Goal: Task Accomplishment & Management: Manage account settings

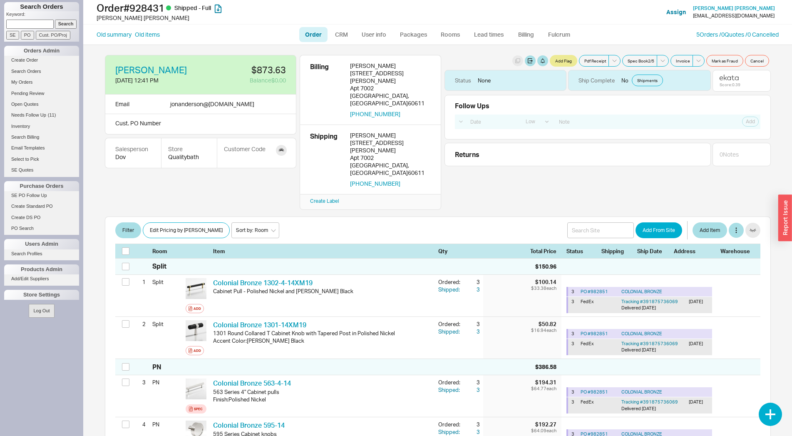
select select "LOW"
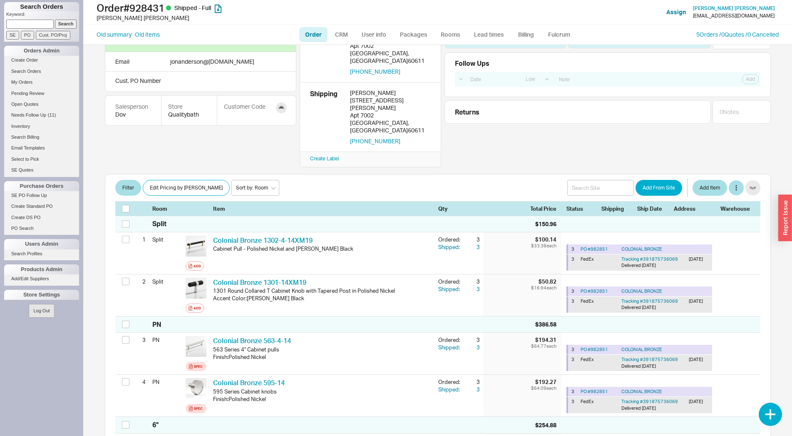
paste input "86692"
type input "86692"
click at [62, 37] on input "Cust. PO/Proj" at bounding box center [53, 35] width 35 height 9
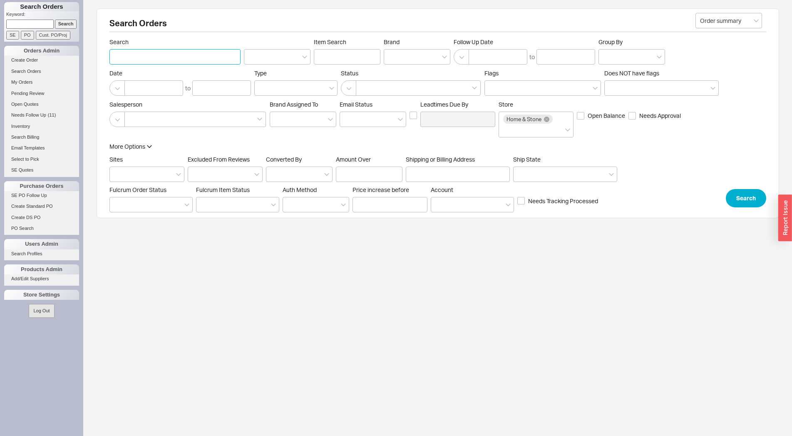
click at [147, 64] on input "Search" at bounding box center [175, 56] width 131 height 15
type input "leibowitz"
click at [437, 177] on input "Shipping or Billing Address" at bounding box center [458, 174] width 104 height 15
type input "548"
click at [743, 201] on button "Search" at bounding box center [746, 198] width 40 height 18
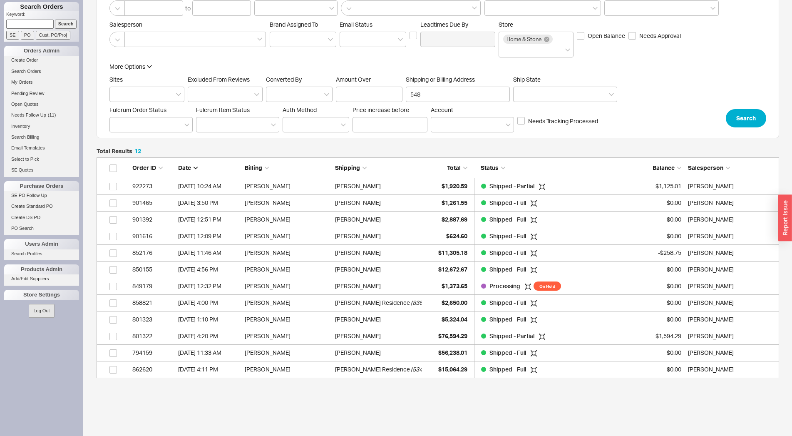
scroll to position [118, 0]
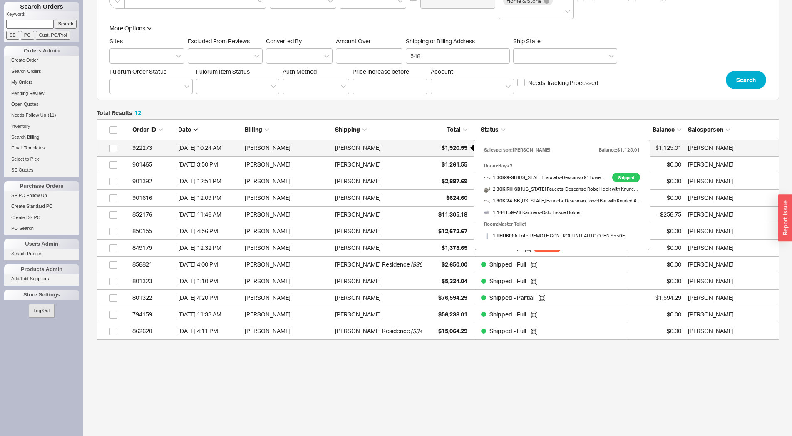
click at [452, 143] on div "$1,920.59" at bounding box center [447, 148] width 42 height 17
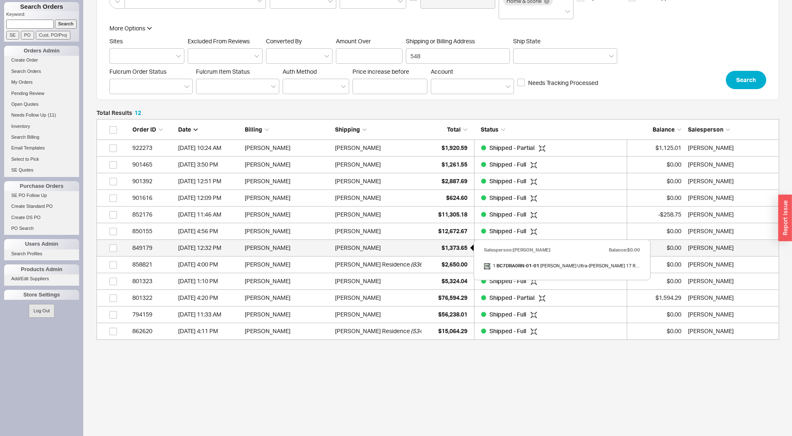
click at [445, 249] on span "$1,373.65" at bounding box center [455, 247] width 26 height 7
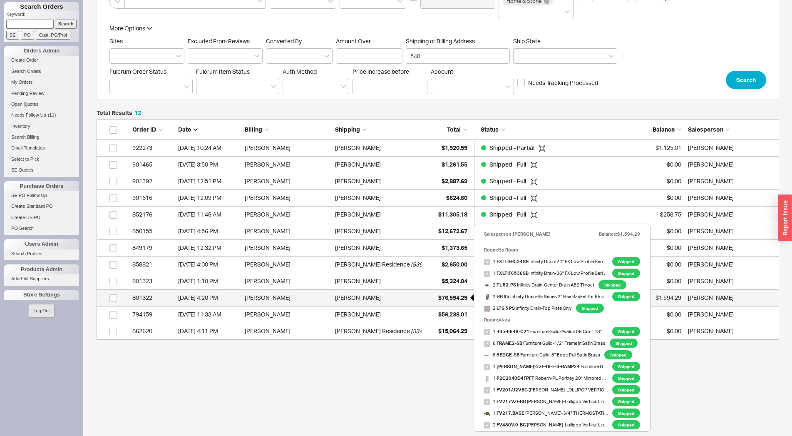
click at [432, 294] on div "$76,594.29" at bounding box center [447, 297] width 42 height 17
click at [448, 299] on span "$76,594.29" at bounding box center [452, 297] width 29 height 7
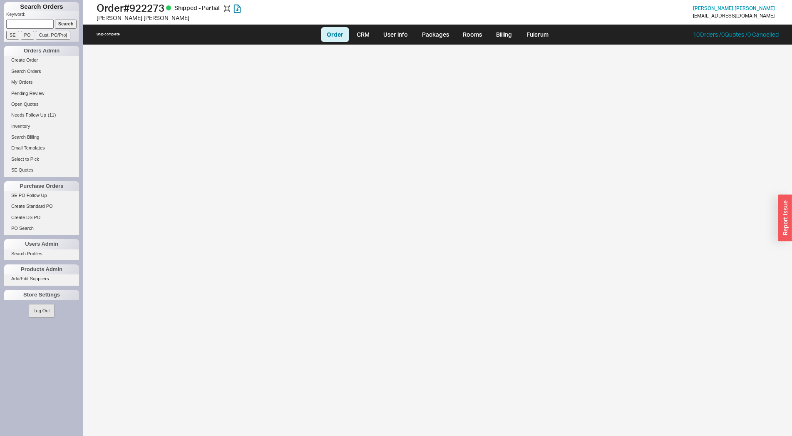
select select "LOW"
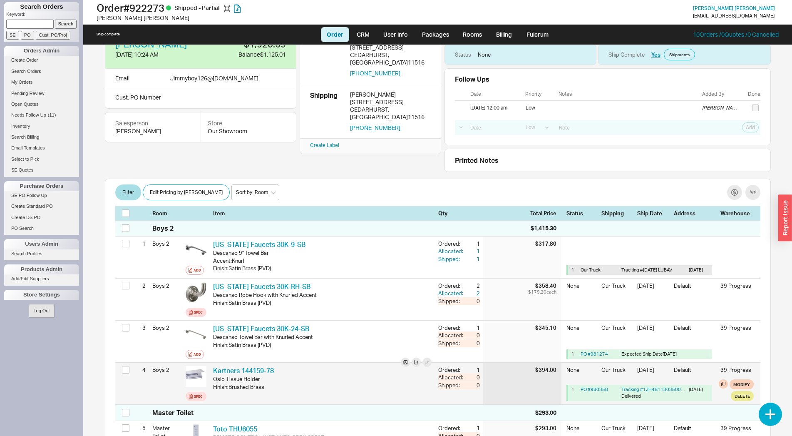
scroll to position [170, 0]
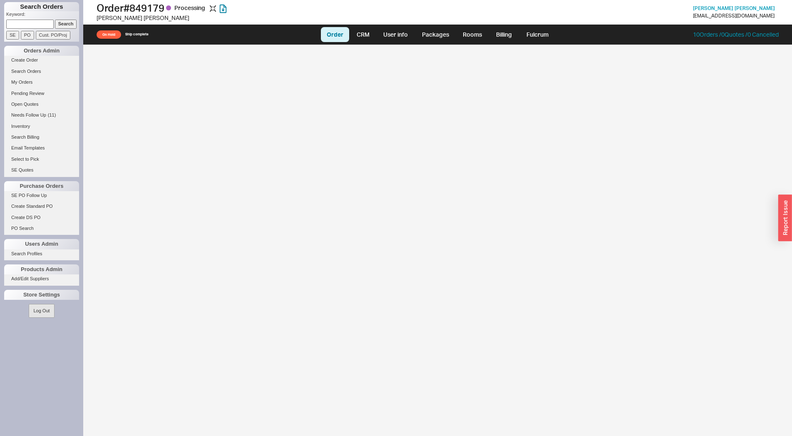
select select "LOW"
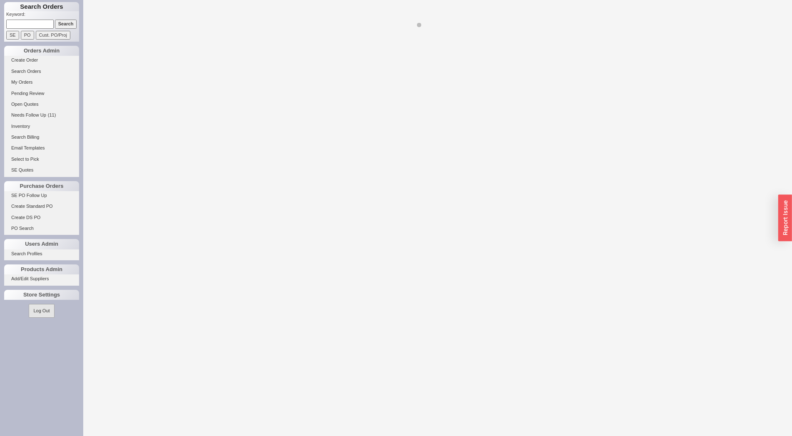
select select "LOW"
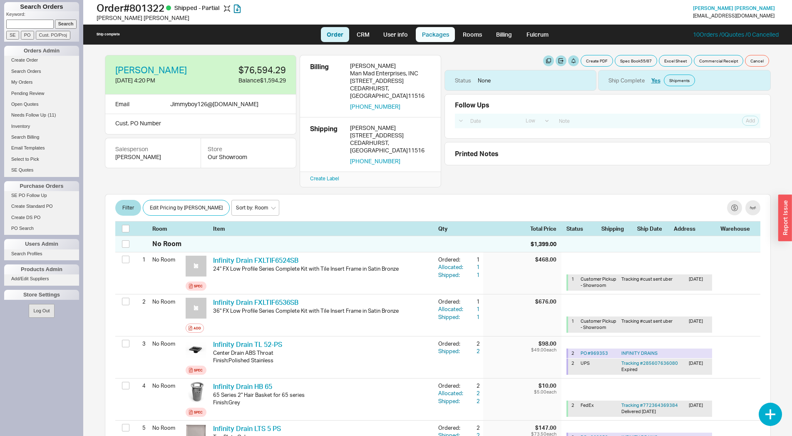
click at [443, 31] on link "Packages" at bounding box center [435, 34] width 39 height 15
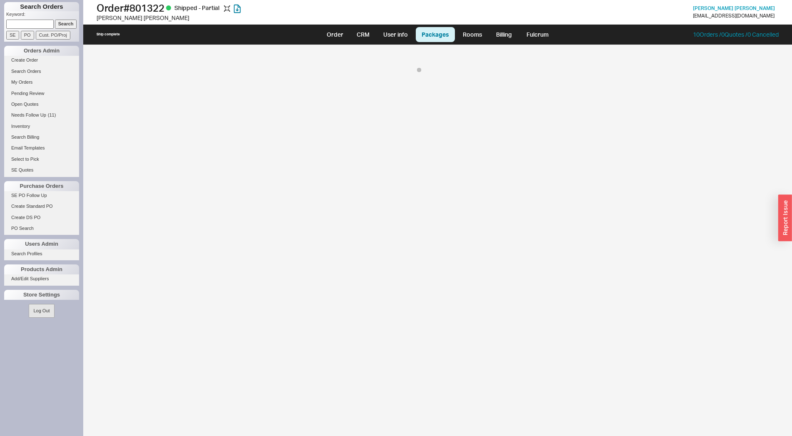
select select "On Hold"
select select "8"
select select "On Hold"
select select "8"
select select "On Hold"
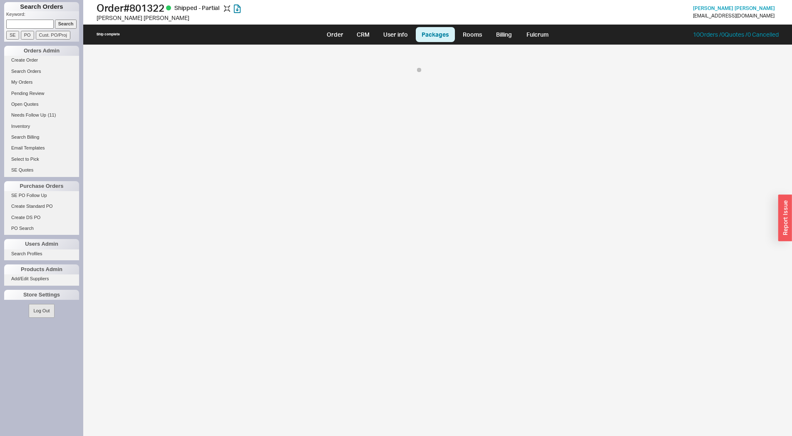
select select "8"
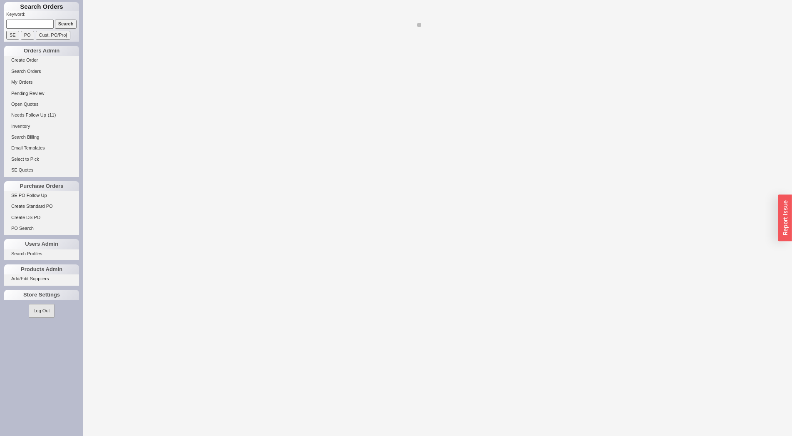
select select "LOW"
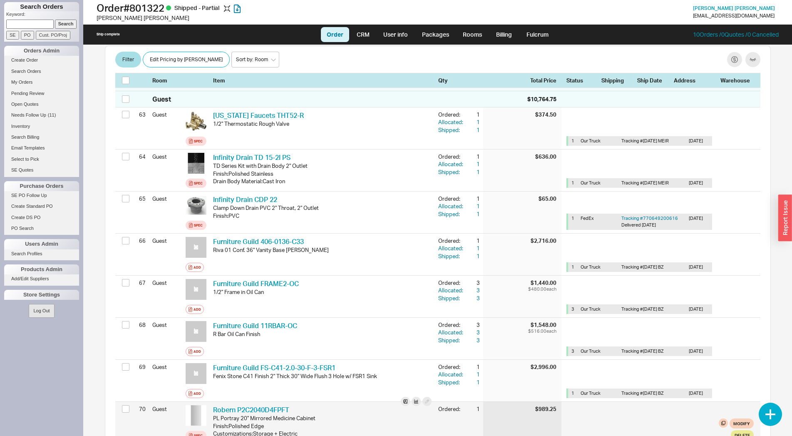
scroll to position [3228, 0]
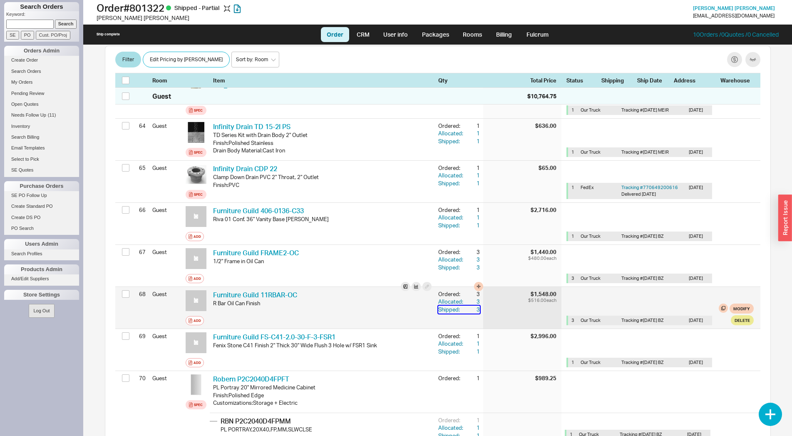
click at [470, 306] on div "3" at bounding box center [472, 309] width 15 height 7
click at [287, 291] on link "Furniture Guild 11RBAR-OC" at bounding box center [255, 295] width 84 height 8
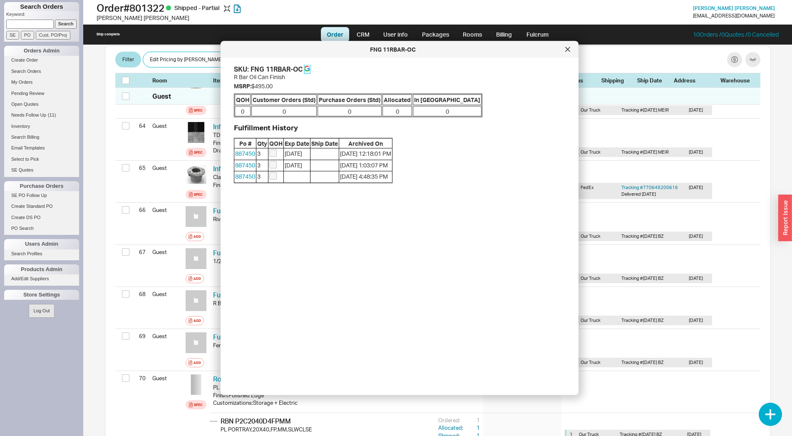
click at [308, 65] on link at bounding box center [307, 69] width 6 height 9
click at [565, 52] on div at bounding box center [567, 49] width 13 height 13
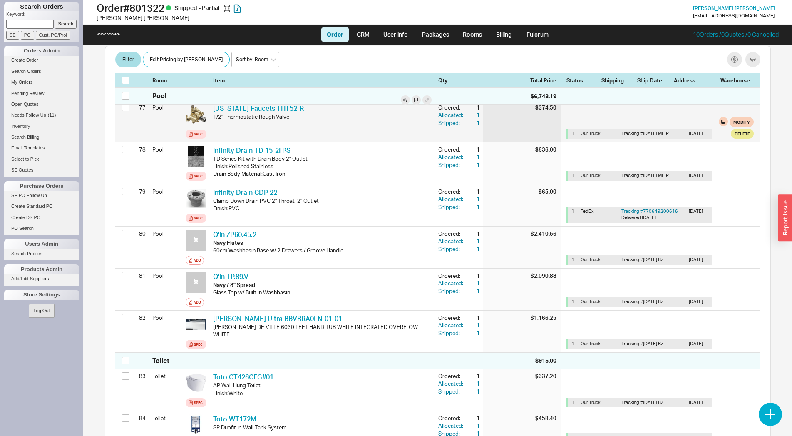
scroll to position [3662, 0]
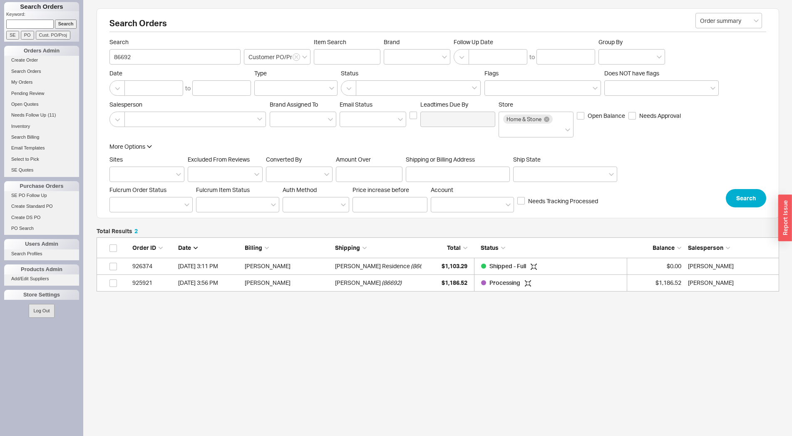
scroll to position [47, 676]
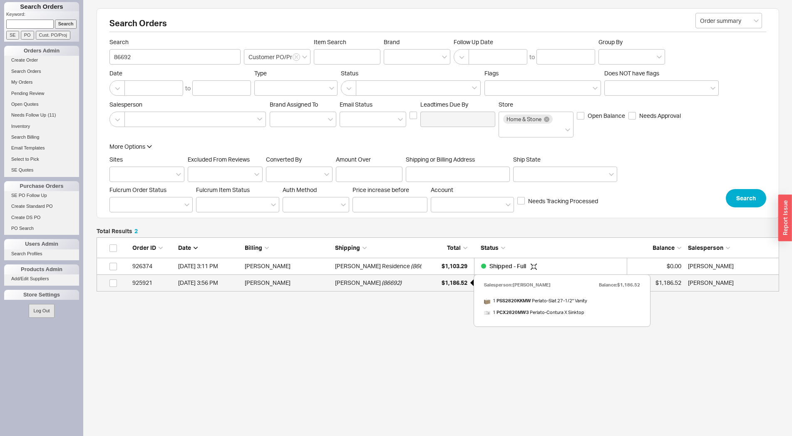
click at [460, 287] on div "$1,186.52" at bounding box center [447, 282] width 42 height 17
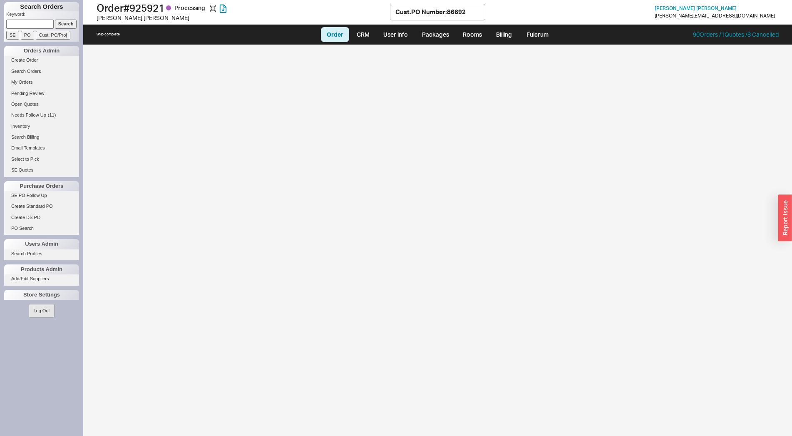
select select "LOW"
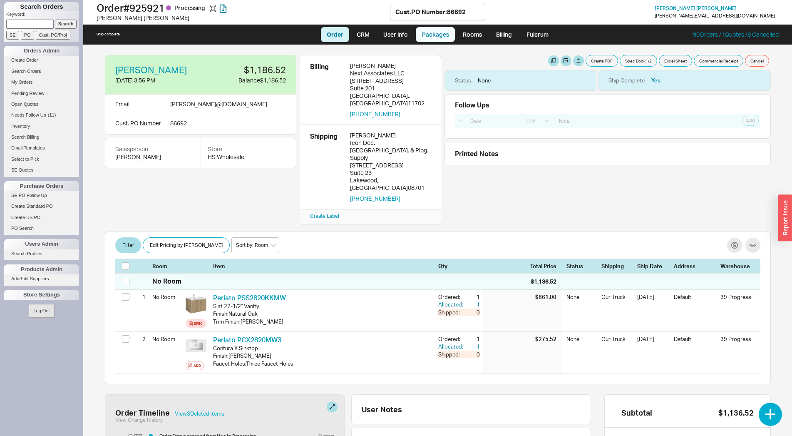
click at [436, 36] on link "Packages" at bounding box center [435, 34] width 39 height 15
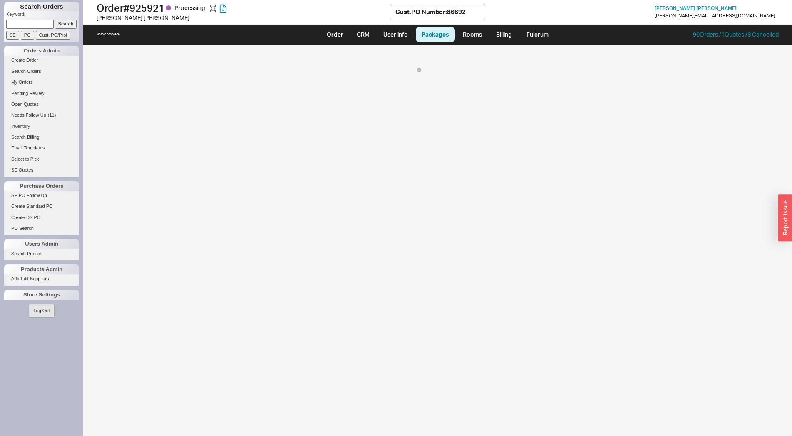
select select "8"
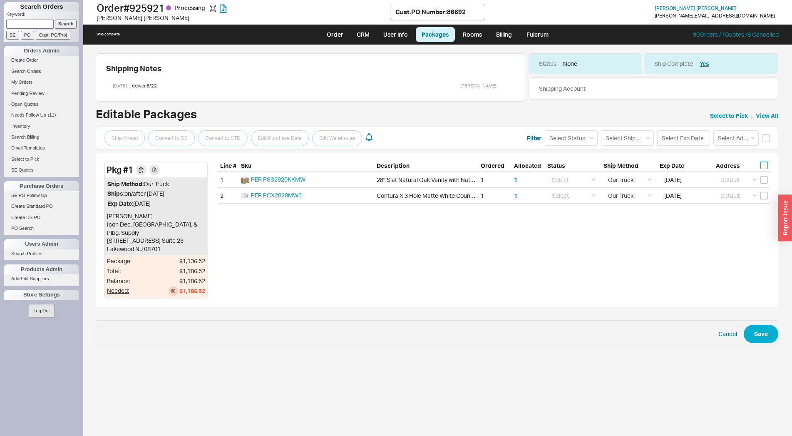
click at [761, 166] on input "checkbox" at bounding box center [764, 165] width 7 height 7
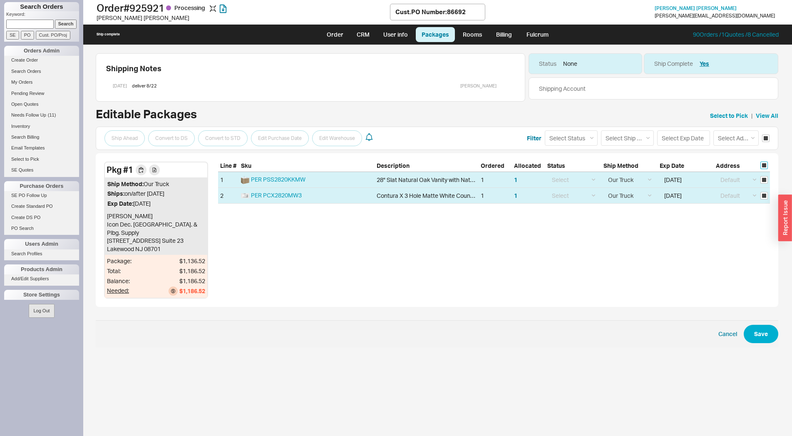
checkbox input "true"
click at [601, 130] on select "Select Ship Method Ground LTL Our Truck --------------- Customer Pickup - Showr…" at bounding box center [627, 137] width 53 height 15
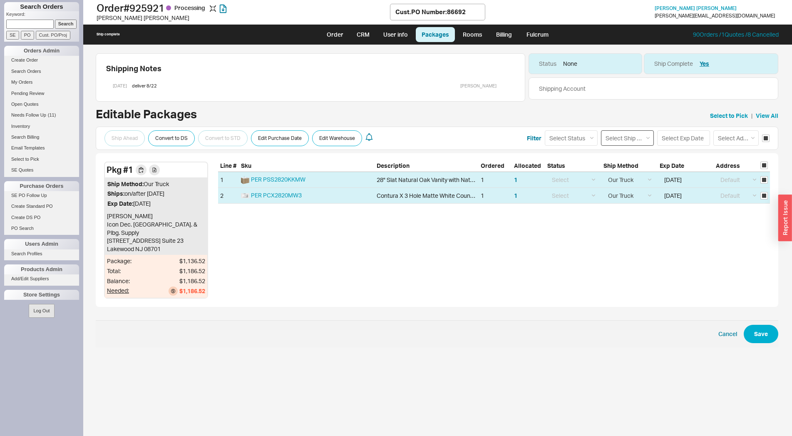
select select "12"
click option "Customer Pickup - Warehouse" at bounding box center [0, 0] width 0 height 0
select select
select select "12"
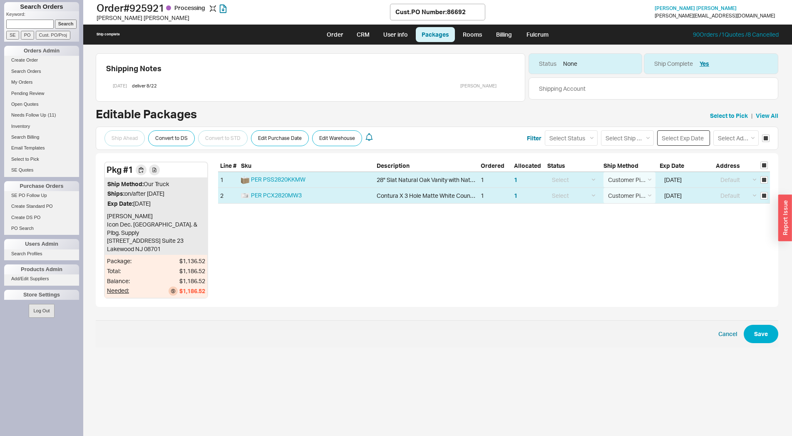
click at [685, 140] on input at bounding box center [684, 137] width 53 height 15
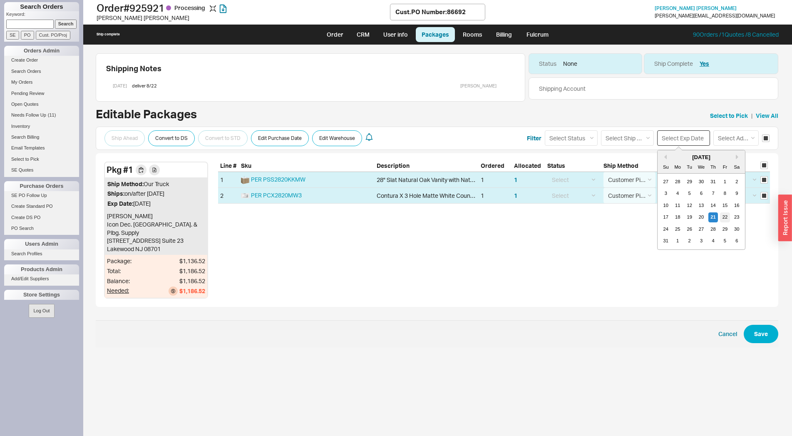
click at [726, 219] on div "22" at bounding box center [725, 217] width 10 height 10
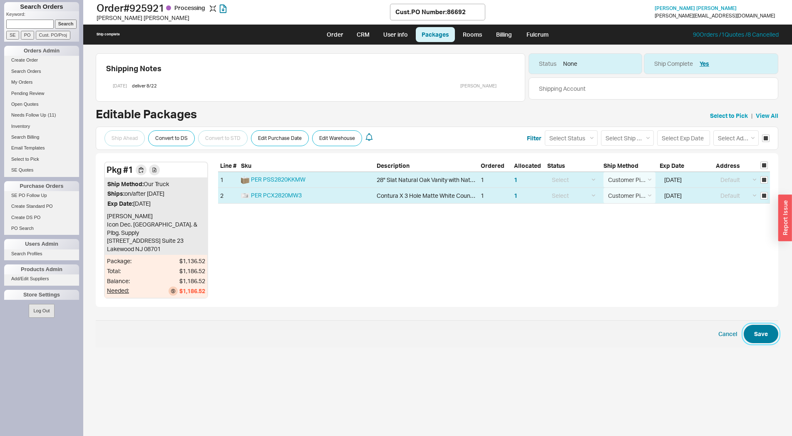
click at [765, 331] on button "Save" at bounding box center [761, 334] width 35 height 18
checkbox input "false"
select select "12"
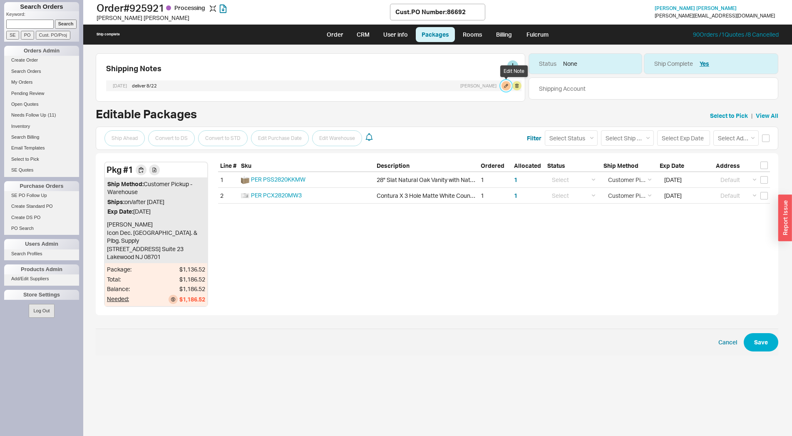
click at [505, 85] on button at bounding box center [506, 85] width 9 height 9
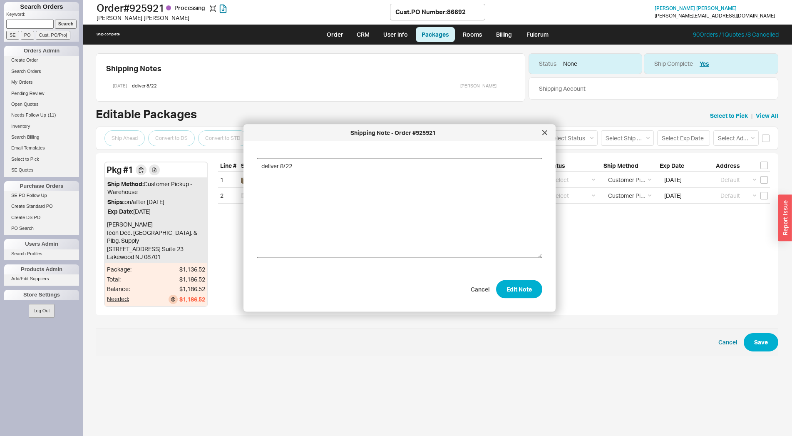
drag, startPoint x: 284, startPoint y: 164, endPoint x: 256, endPoint y: 165, distance: 27.9
click at [257, 165] on textarea "deliver 8/22" at bounding box center [400, 208] width 286 height 100
type textarea "c"
type textarea "Icon pickup from warehouse 8/22"
click at [523, 285] on button "Edit Note" at bounding box center [519, 289] width 46 height 18
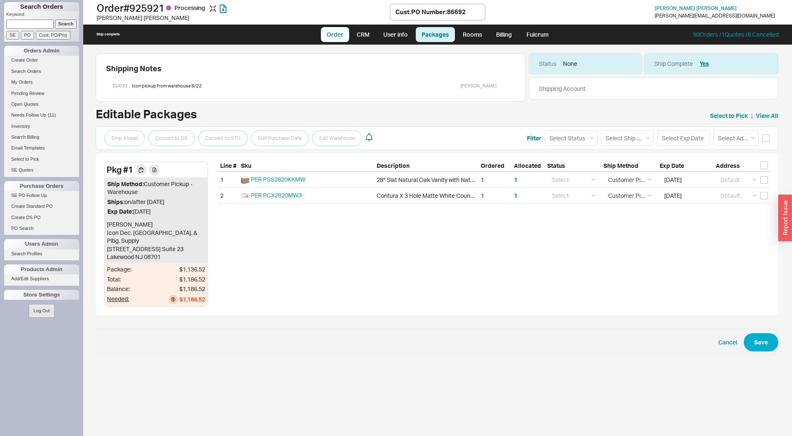
click at [336, 38] on link "Order" at bounding box center [335, 34] width 28 height 15
select select "LOW"
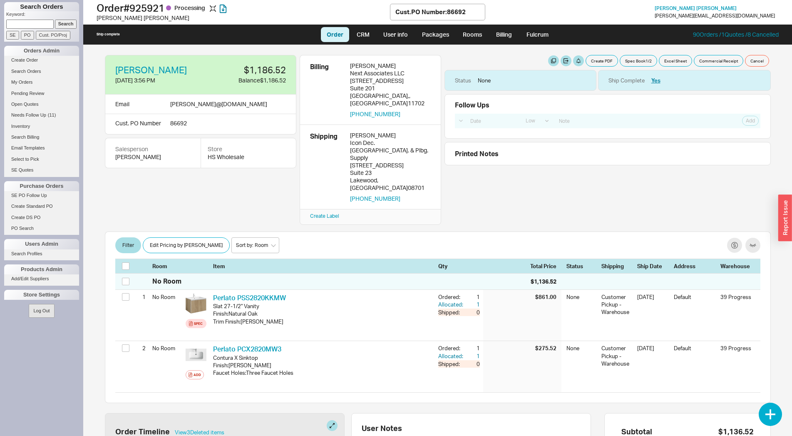
click at [25, 25] on input at bounding box center [29, 24] width 47 height 9
type input "934840"
click at [55, 20] on input "Search" at bounding box center [66, 24] width 22 height 9
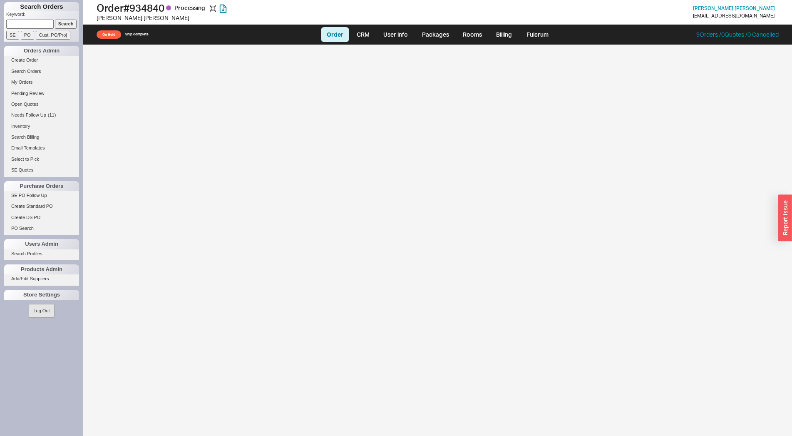
select select "LOW"
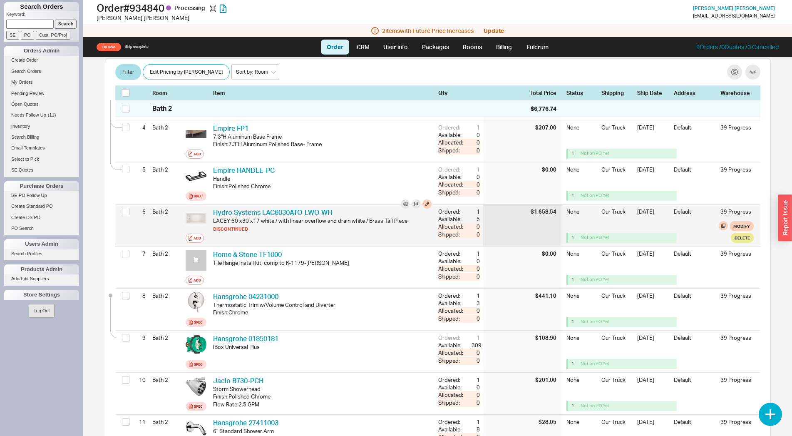
scroll to position [340, 0]
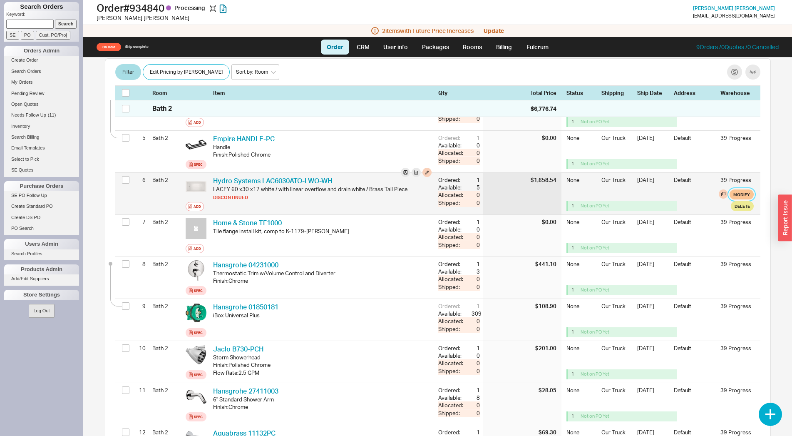
click at [730, 189] on button "Modify" at bounding box center [742, 194] width 24 height 10
select select "8"
select select "3"
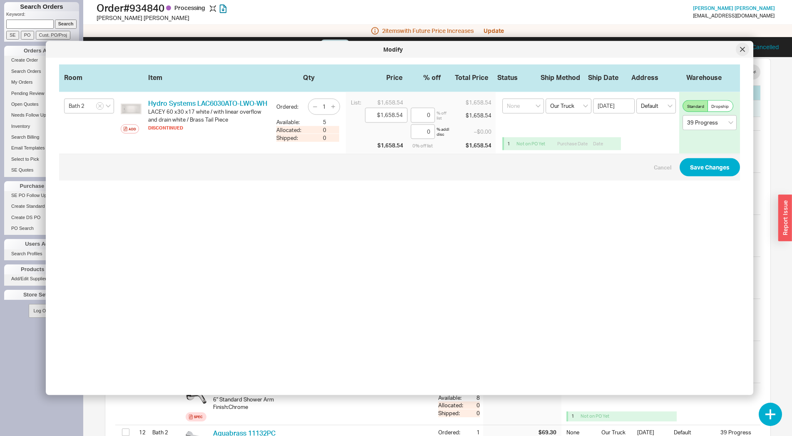
click at [746, 50] on div at bounding box center [742, 49] width 13 height 13
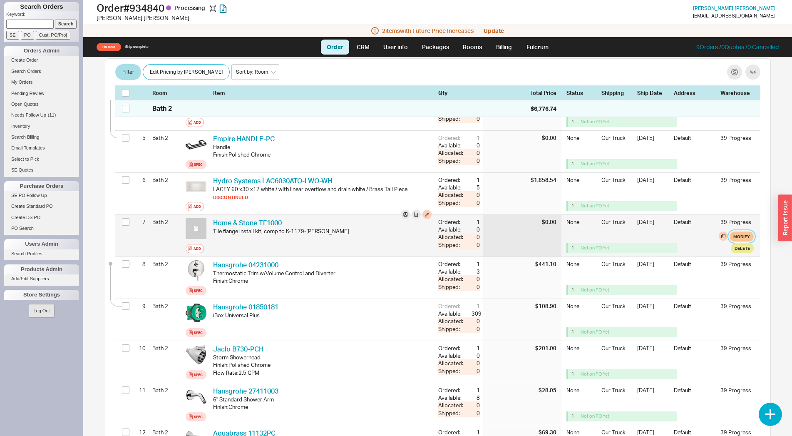
click at [735, 232] on button "Modify" at bounding box center [742, 237] width 24 height 10
select select "8"
select select "3"
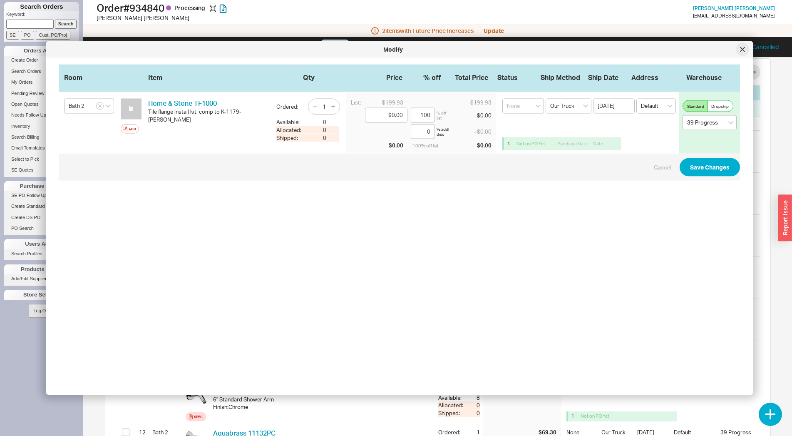
click at [741, 51] on icon at bounding box center [742, 49] width 5 height 5
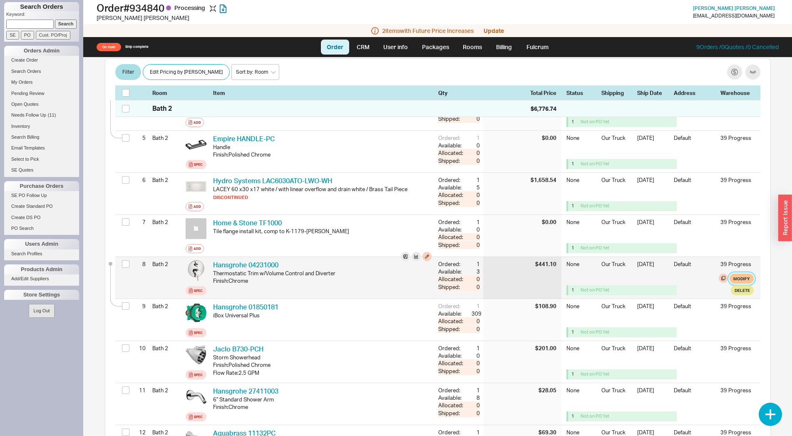
click at [737, 274] on button "Modify" at bounding box center [742, 279] width 24 height 10
select select "8"
select select "3"
select select "8"
select select "3"
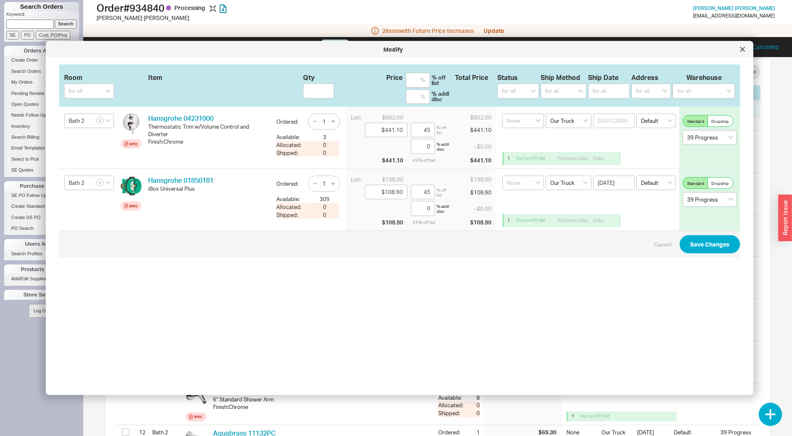
click at [746, 52] on div at bounding box center [742, 49] width 13 height 13
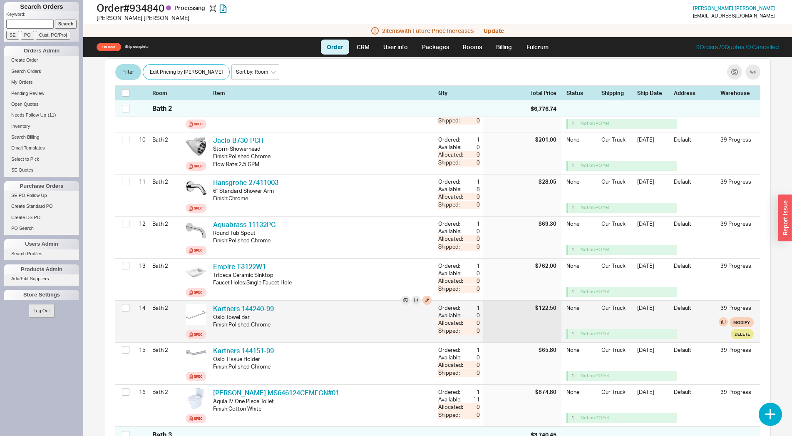
scroll to position [595, 0]
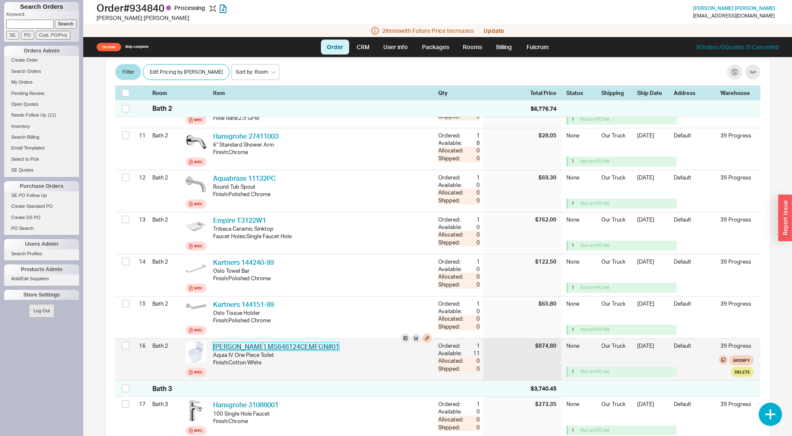
click at [235, 342] on link "Toto MS646124CEMFGN#01" at bounding box center [276, 346] width 126 height 8
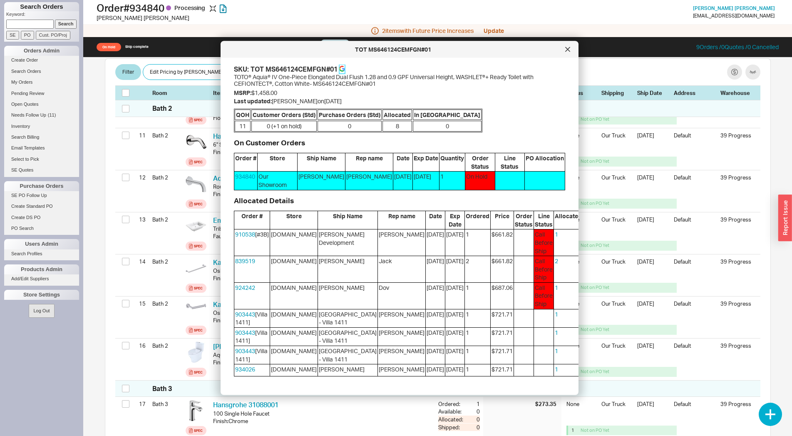
click at [345, 67] on icon at bounding box center [342, 69] width 6 height 6
click at [566, 53] on div at bounding box center [567, 49] width 13 height 13
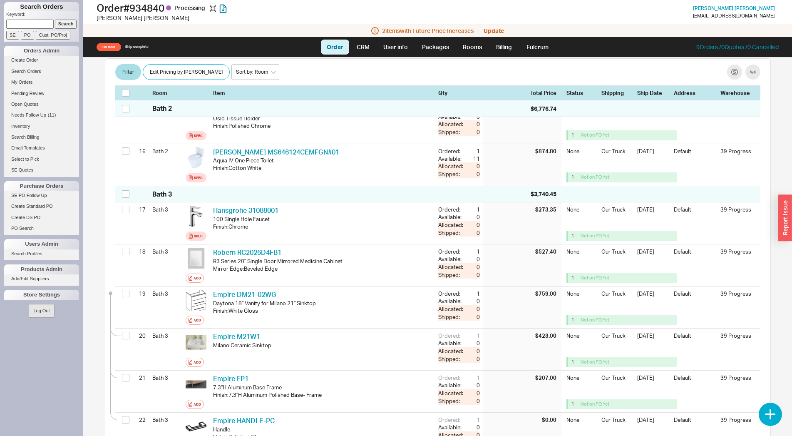
scroll to position [807, 0]
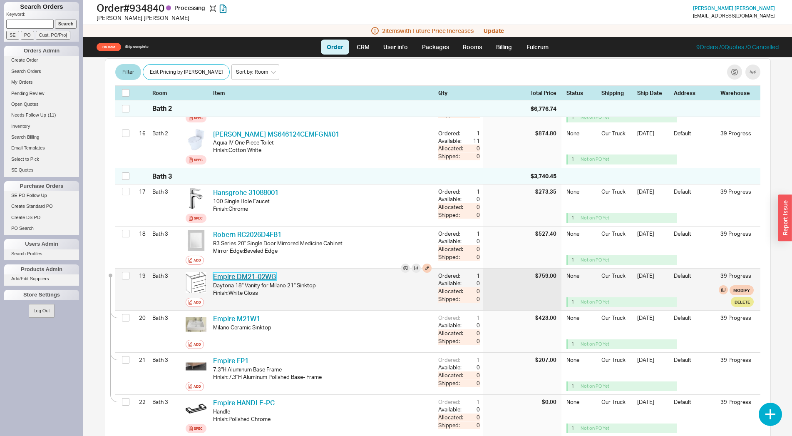
click at [257, 272] on link "Empire DM21-02WG" at bounding box center [244, 276] width 63 height 8
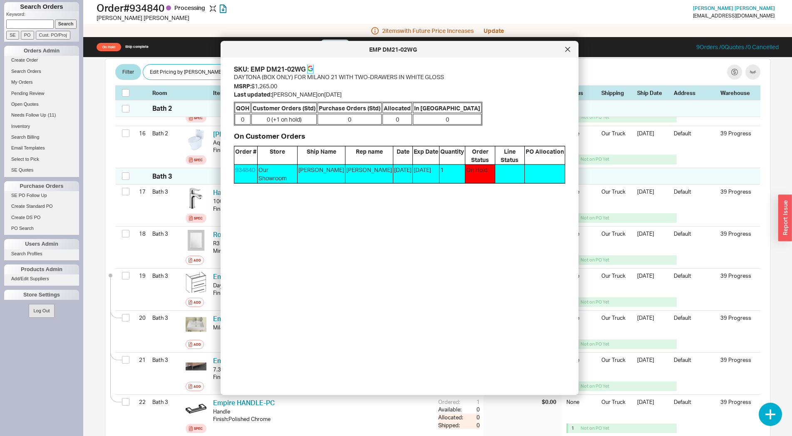
click at [309, 65] on link at bounding box center [311, 69] width 6 height 9
click at [570, 49] on icon at bounding box center [567, 49] width 5 height 5
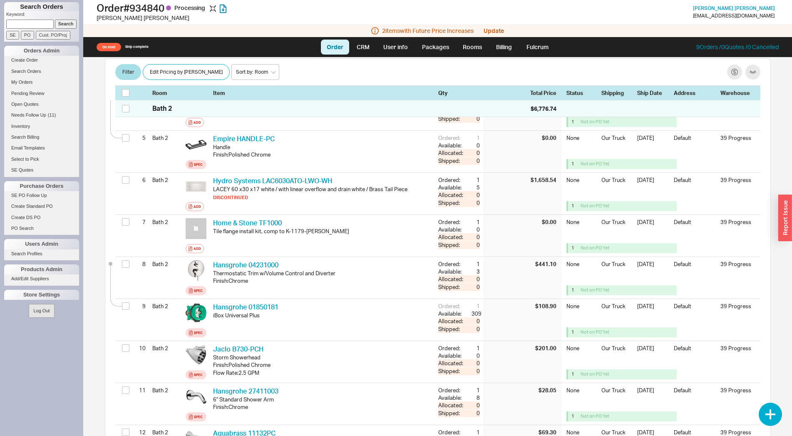
scroll to position [0, 0]
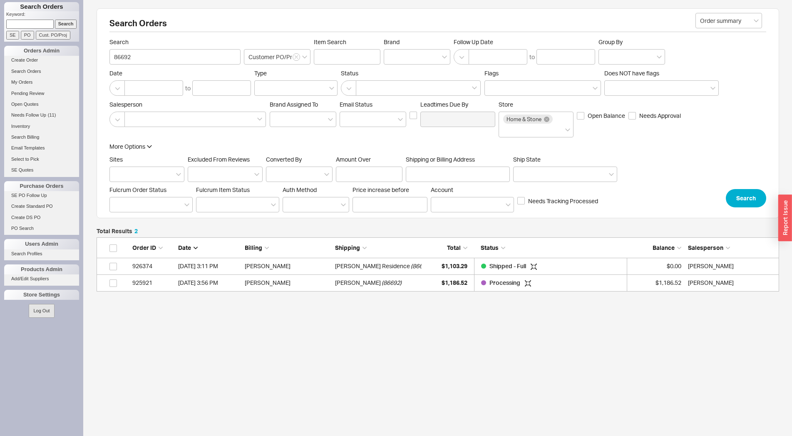
scroll to position [47, 676]
paste input "512710"
type input "512710"
click at [55, 31] on input "Cust. PO/Proj" at bounding box center [53, 35] width 35 height 9
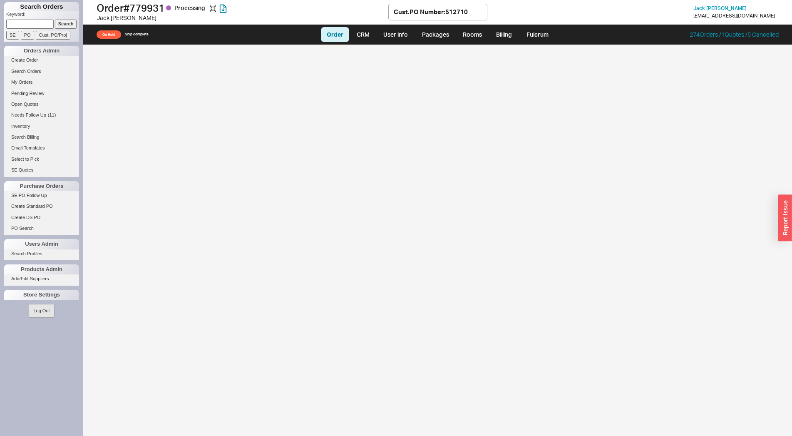
select select "LOW"
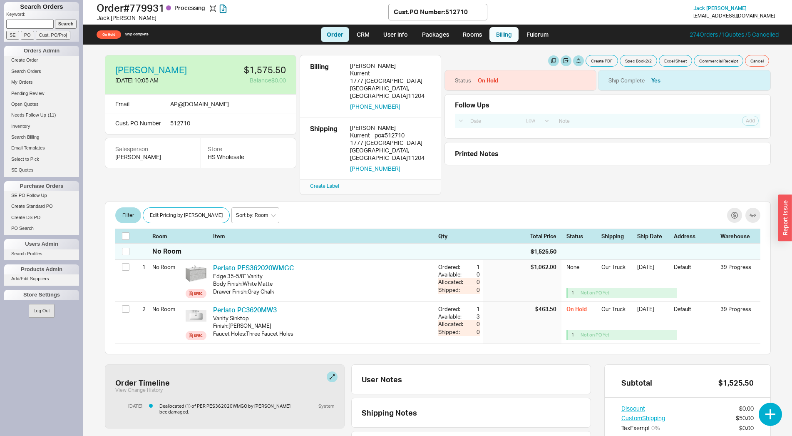
click at [508, 37] on link "Billing" at bounding box center [504, 34] width 29 height 15
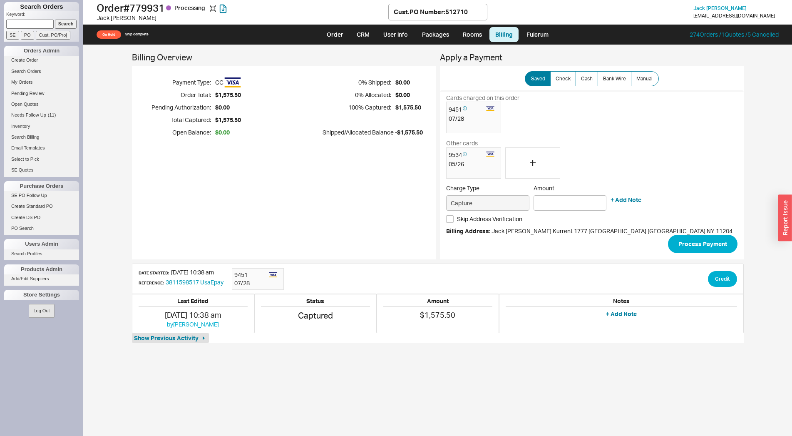
drag, startPoint x: 346, startPoint y: 37, endPoint x: 343, endPoint y: 42, distance: 6.1
click at [345, 37] on link "Order" at bounding box center [335, 34] width 28 height 15
select select "LOW"
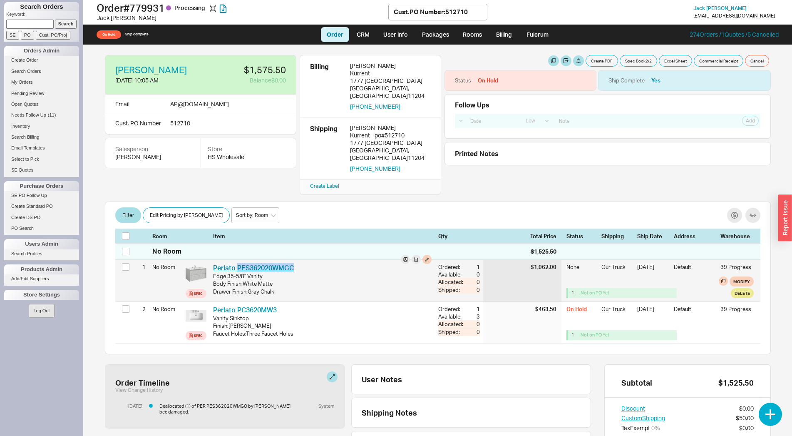
drag, startPoint x: 299, startPoint y: 254, endPoint x: 238, endPoint y: 255, distance: 60.8
click at [238, 263] on div "Perlato PES362020WMGC PER PES362020WMGC" at bounding box center [322, 267] width 219 height 9
click at [267, 264] on link "Perlato PES362020WMGC" at bounding box center [253, 268] width 81 height 8
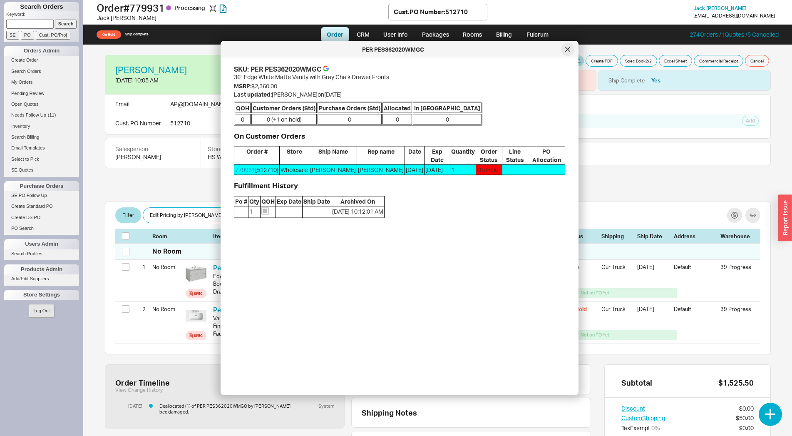
click at [565, 50] on div at bounding box center [567, 49] width 13 height 13
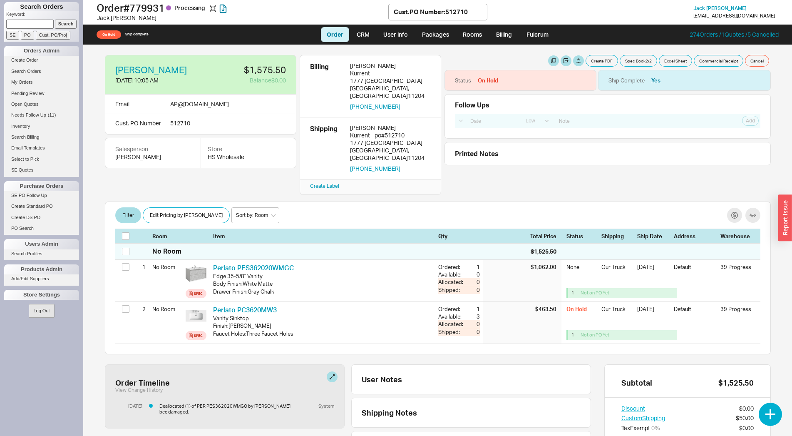
paste input "86692"
type input "86692"
click at [57, 38] on input "Cust. PO/Proj" at bounding box center [53, 35] width 35 height 9
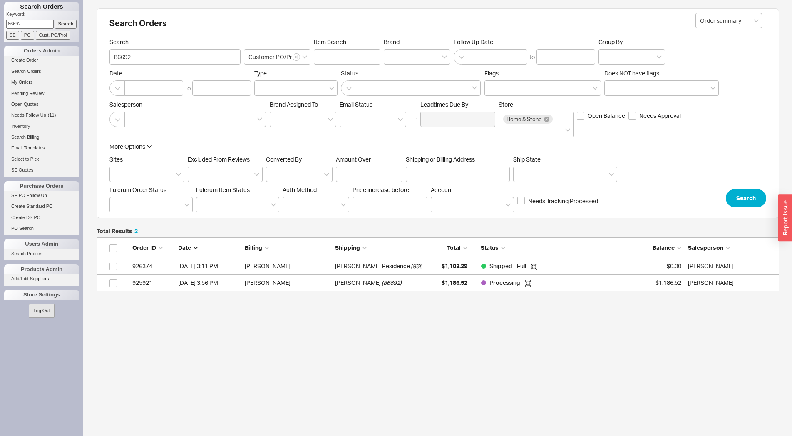
scroll to position [47, 676]
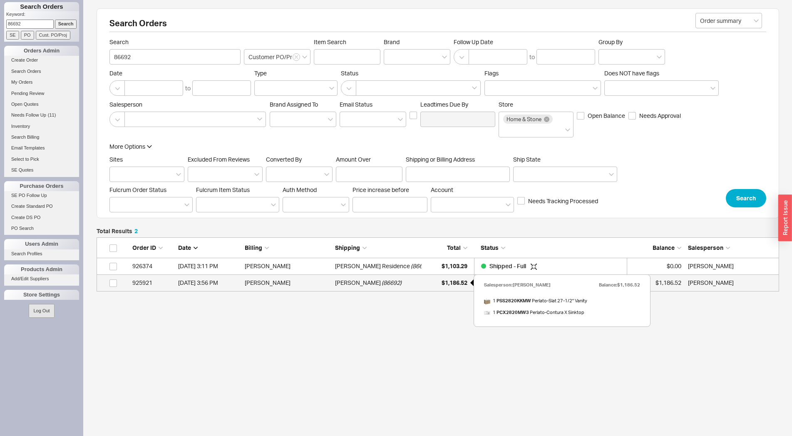
click at [434, 283] on div "$1,186.52" at bounding box center [447, 282] width 42 height 17
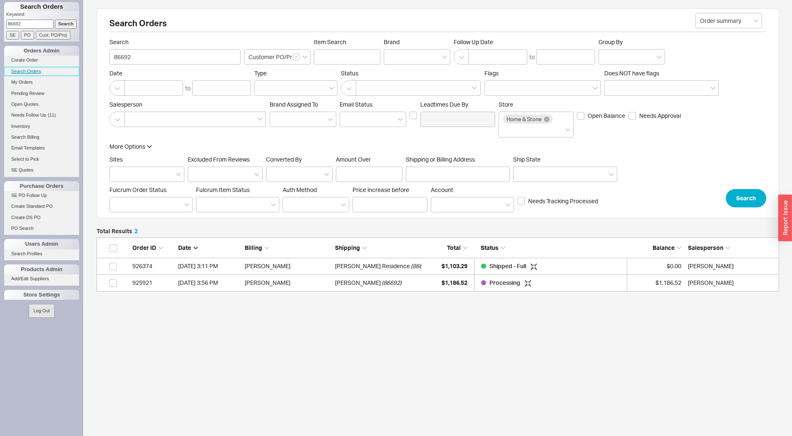
click at [26, 74] on link "Search Orders" at bounding box center [41, 71] width 75 height 9
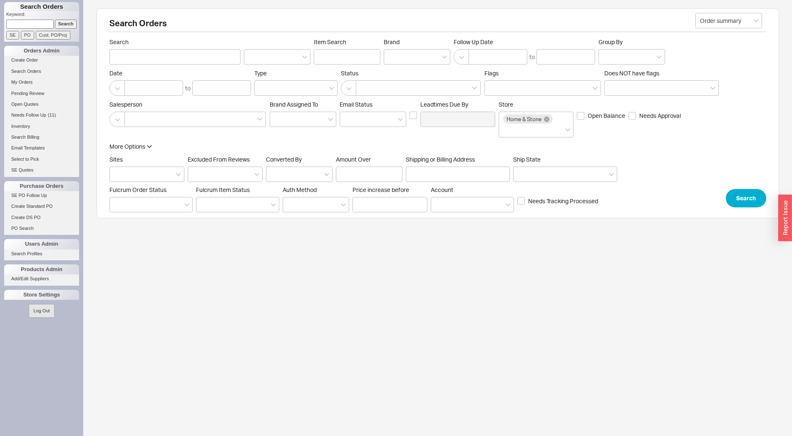
click at [152, 65] on form "Order summary Search Item Search Brand Follow Up Date to Group By Date to Type …" at bounding box center [438, 122] width 657 height 169
click at [153, 59] on input "Search" at bounding box center [175, 56] width 131 height 15
type input "LEVI WEISS"
click at [729, 200] on button "Search" at bounding box center [746, 198] width 40 height 18
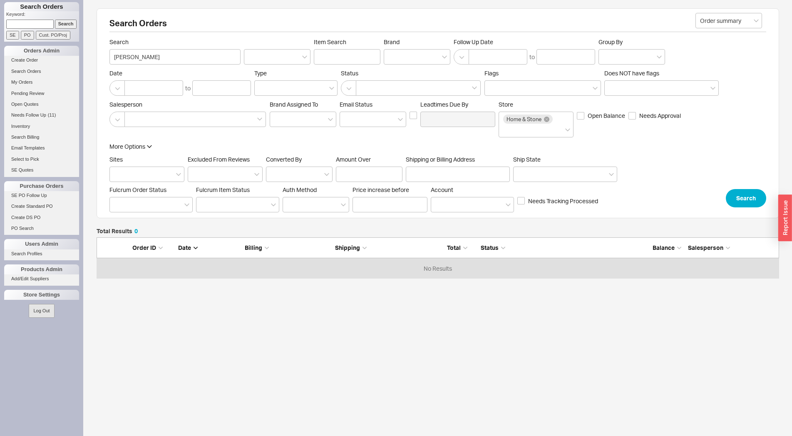
scroll to position [35, 676]
drag, startPoint x: 157, startPoint y: 56, endPoint x: 106, endPoint y: 57, distance: 50.8
click at [110, 57] on input "LEVI WEISS" at bounding box center [175, 56] width 131 height 15
type input "LEVERE"
click at [734, 199] on button "Search" at bounding box center [746, 198] width 40 height 18
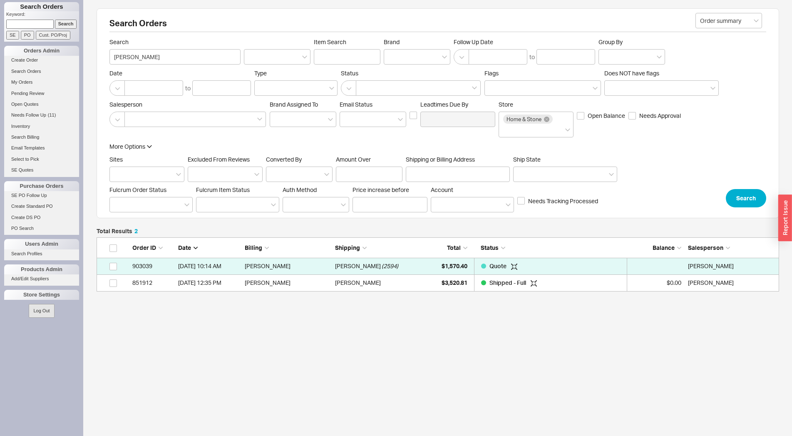
scroll to position [47, 676]
click at [422, 277] on link "851912 1/14/25 12:35 PM Levi Levere Levi Levere $3,520.81 Shipped - Full $0.00 …" at bounding box center [438, 283] width 683 height 17
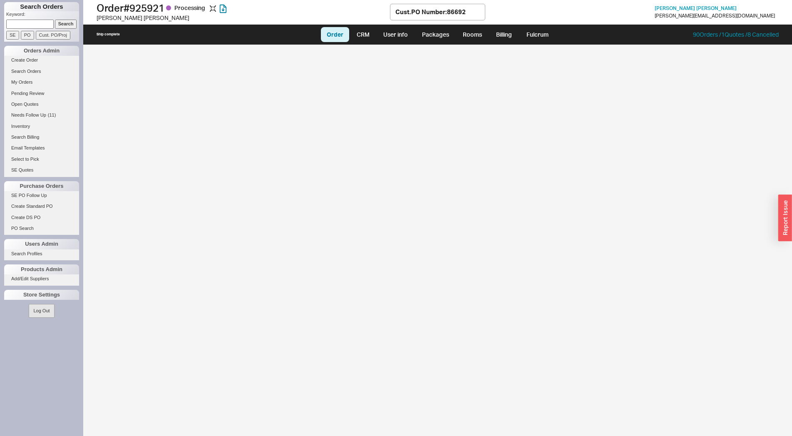
select select "LOW"
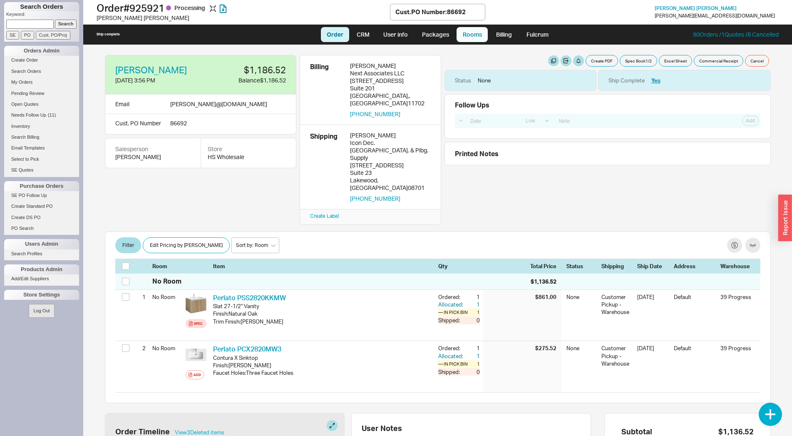
drag, startPoint x: 448, startPoint y: 34, endPoint x: 473, endPoint y: 39, distance: 26.0
click at [448, 34] on link "Packages" at bounding box center [435, 34] width 39 height 15
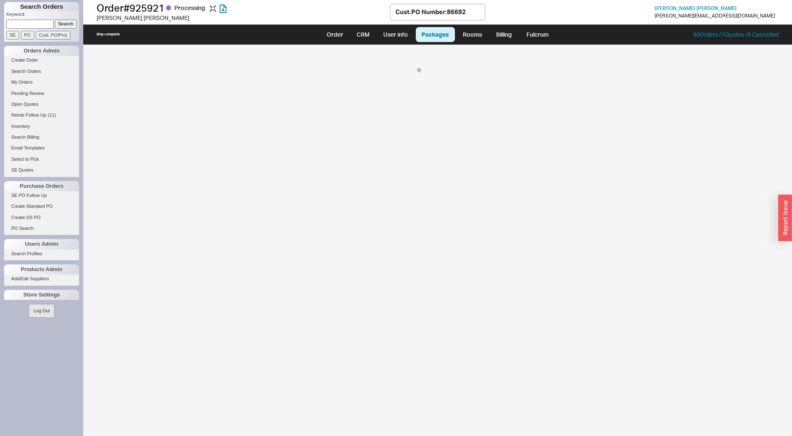
select select "12"
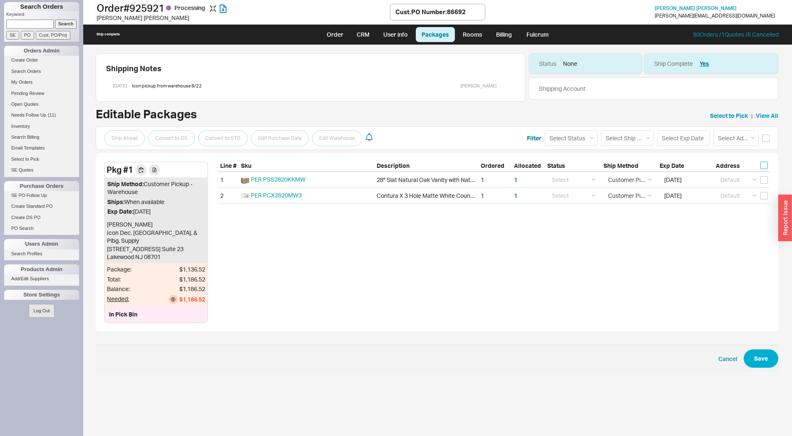
click at [761, 163] on input "checkbox" at bounding box center [764, 165] width 7 height 7
checkbox input "true"
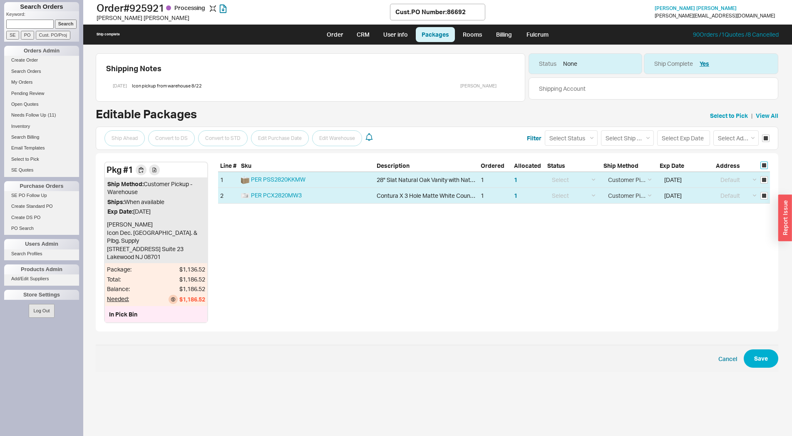
checkbox input "true"
click at [601, 130] on select "Select Ship Method Ground LTL Our Truck --------------- Customer Pickup - Showr…" at bounding box center [627, 137] width 53 height 15
select select "8"
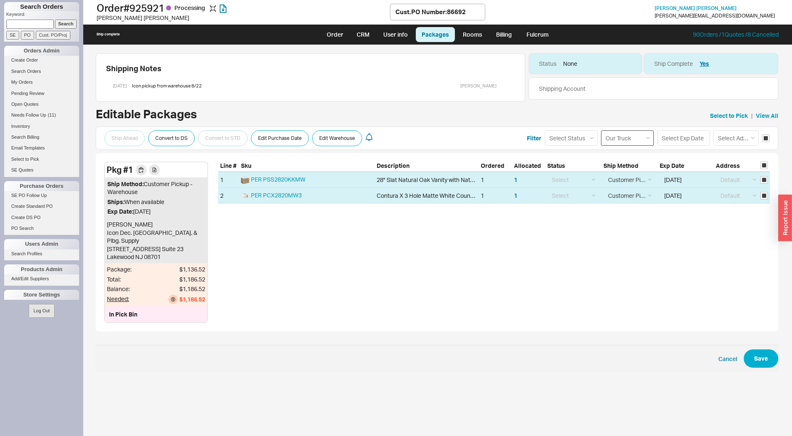
click option "Our Truck" at bounding box center [0, 0] width 0 height 0
select select
select select "8"
click at [682, 140] on input at bounding box center [684, 137] width 53 height 15
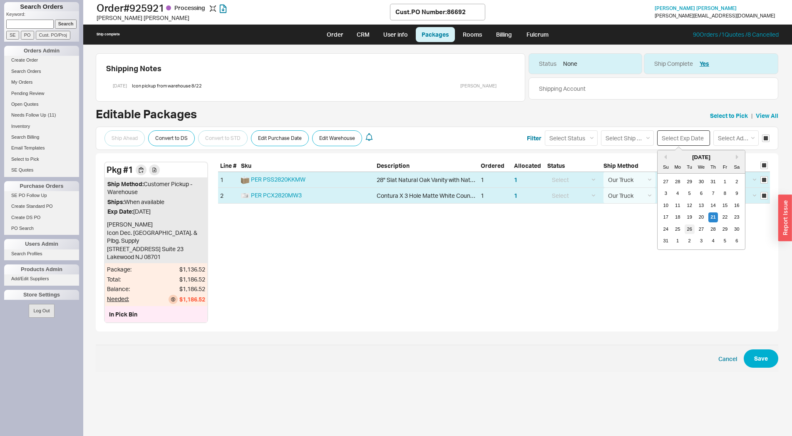
click at [693, 228] on div "26" at bounding box center [690, 229] width 10 height 10
type input "08/26/2025"
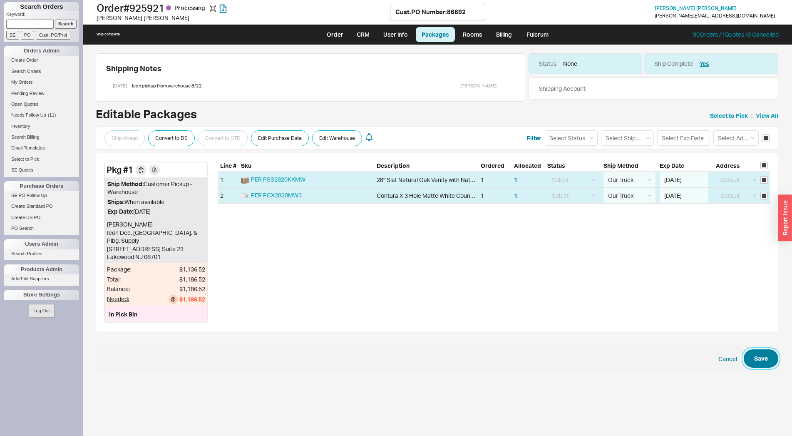
click at [760, 349] on button "Save" at bounding box center [761, 358] width 35 height 18
checkbox input "false"
select select "8"
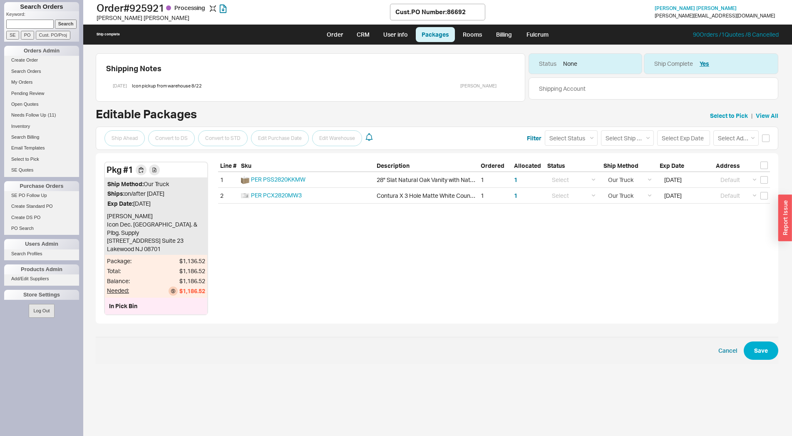
click at [557, 272] on div "Pkg # 1 Ship Method: Our Truck Ships: on/after 08/26/2025 Exp Date: 08/26/2025 …" at bounding box center [437, 238] width 683 height 170
click at [508, 86] on button at bounding box center [506, 85] width 9 height 9
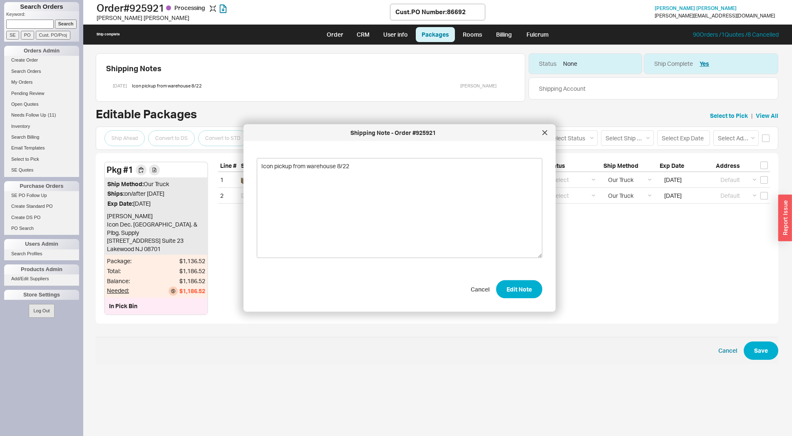
drag, startPoint x: 347, startPoint y: 169, endPoint x: 211, endPoint y: 162, distance: 135.9
click at [257, 166] on textarea "Icon pickup from warehouse 8/22" at bounding box center [400, 208] width 286 height 100
type textarea "deliver 08/26"
click at [511, 288] on button "Edit Note" at bounding box center [519, 289] width 46 height 18
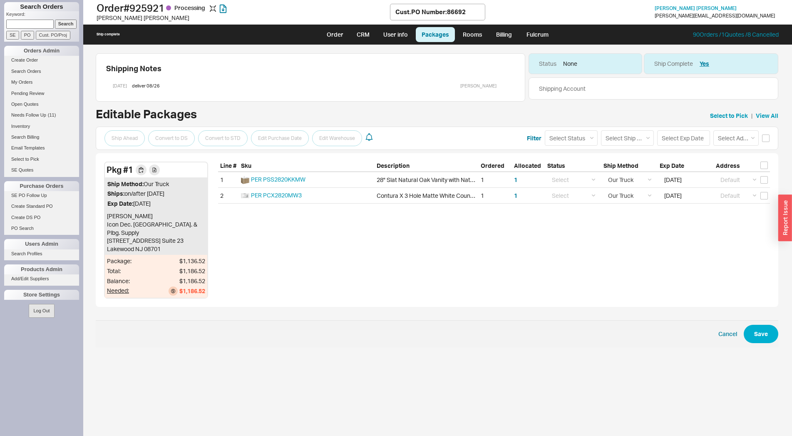
paste input "86094"
type input "86094"
click at [64, 39] on input "Cust. PO/Proj" at bounding box center [53, 35] width 35 height 9
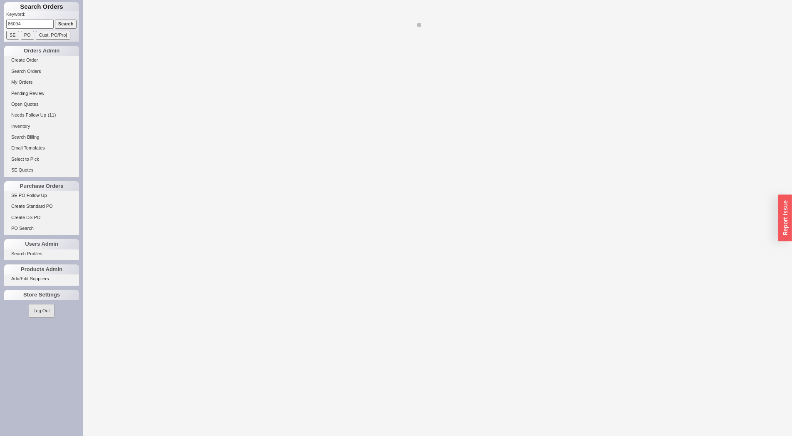
select select "LOW"
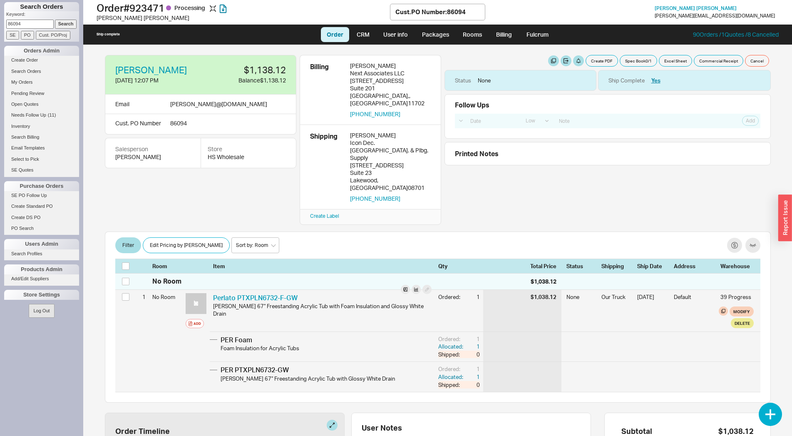
scroll to position [164, 0]
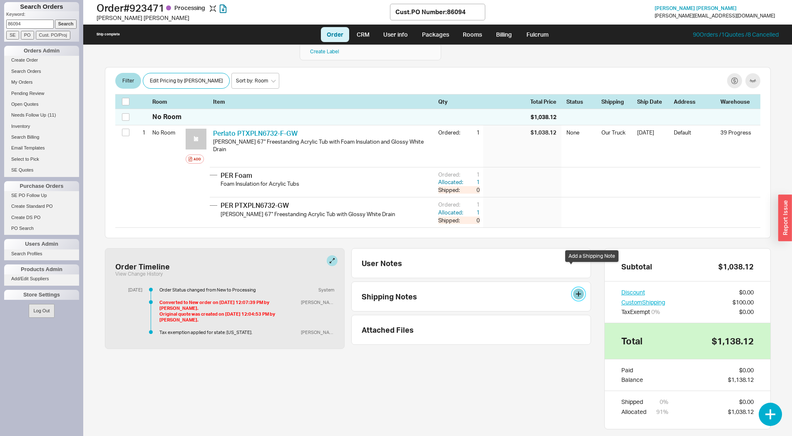
click at [573, 289] on button at bounding box center [578, 294] width 11 height 11
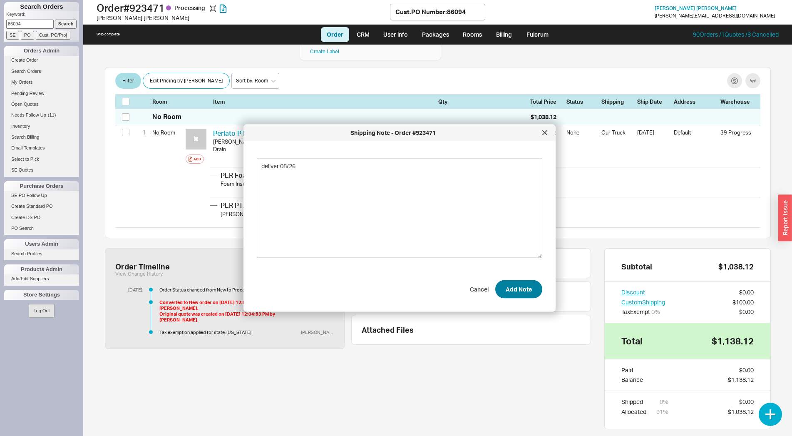
type textarea "deliver 08/26"
click at [519, 286] on button "Add Note" at bounding box center [519, 289] width 47 height 18
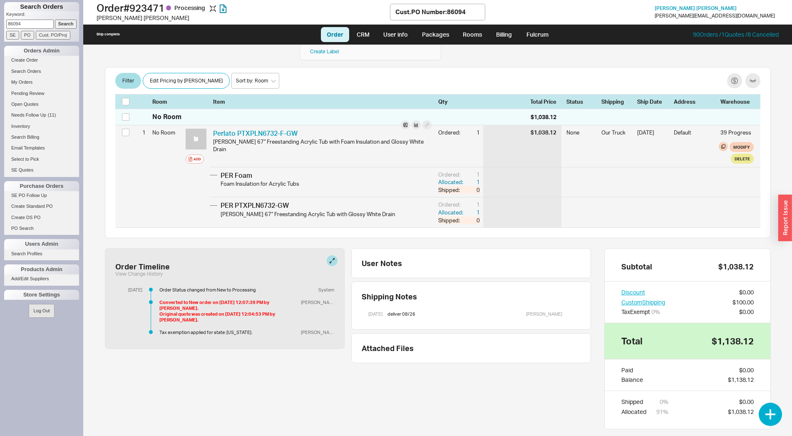
scroll to position [0, 0]
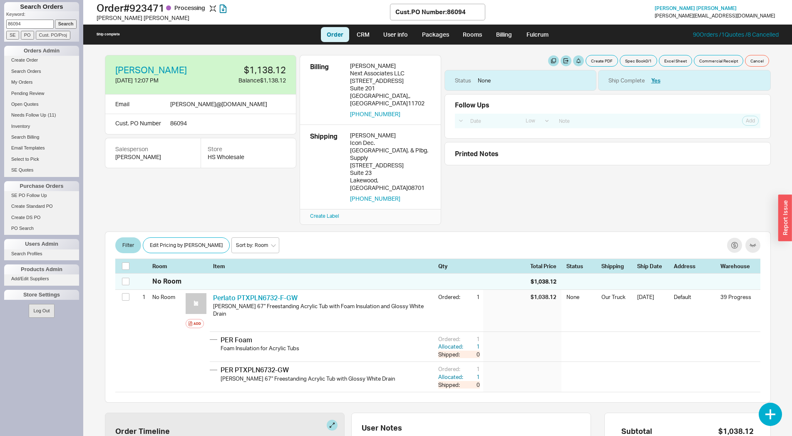
click at [44, 25] on input "86094" at bounding box center [29, 24] width 47 height 9
type input "934840"
click at [55, 20] on input "Search" at bounding box center [66, 24] width 22 height 9
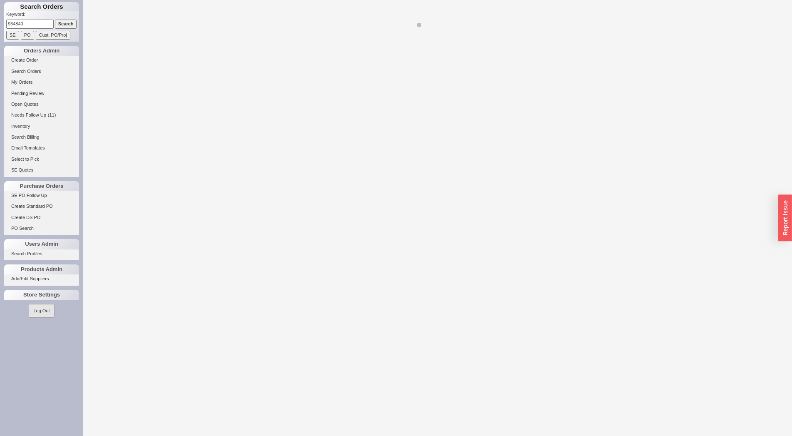
select select "LOW"
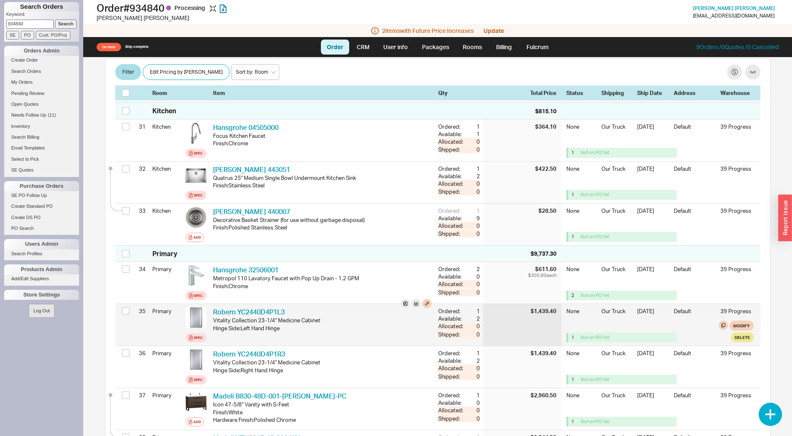
scroll to position [1529, 0]
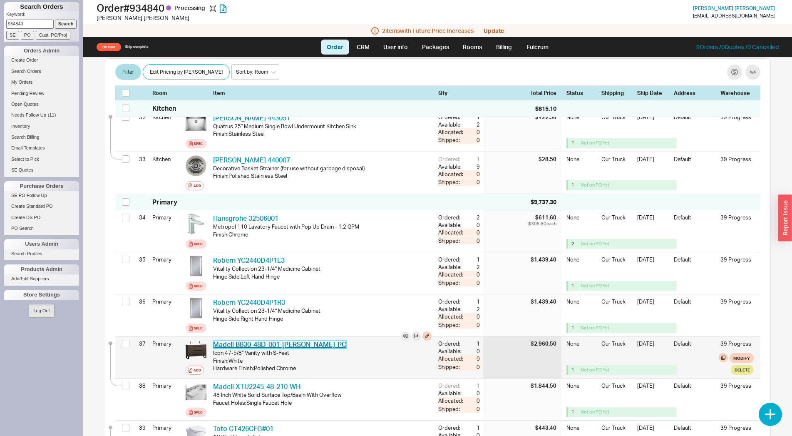
click at [246, 340] on link "Madeli B830-48D-001-LS-WH-PC" at bounding box center [279, 344] width 133 height 8
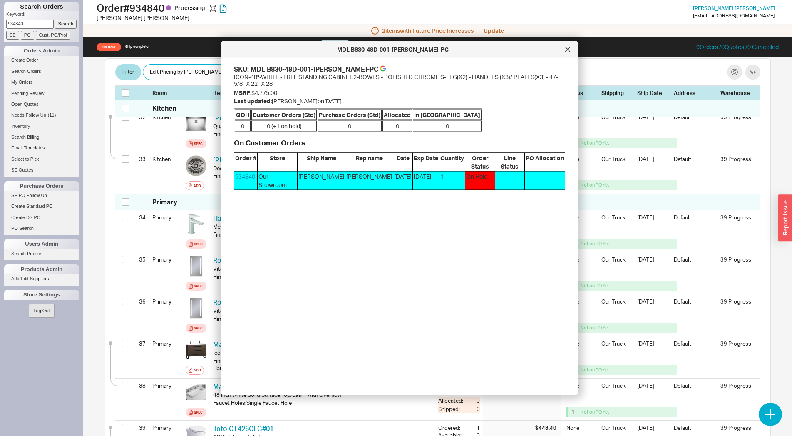
click at [350, 69] on div "SKU: MDL B830-48D-001-LS-WH-PC" at bounding box center [399, 69] width 331 height 9
click at [381, 71] on icon at bounding box center [383, 70] width 5 height 2
click at [566, 55] on div at bounding box center [567, 49] width 13 height 13
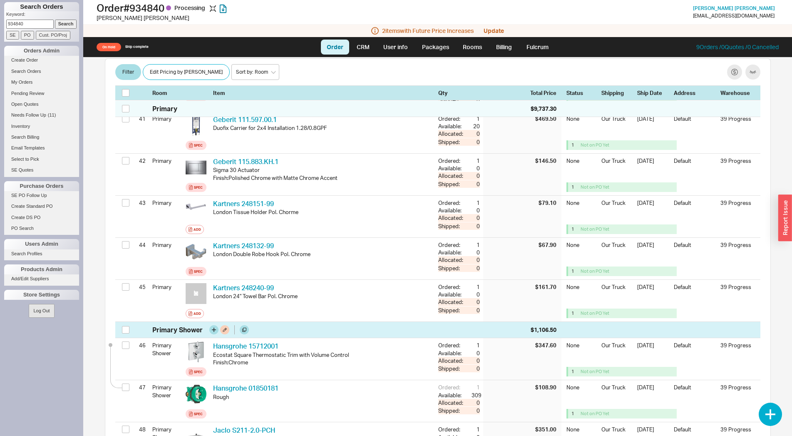
scroll to position [1996, 0]
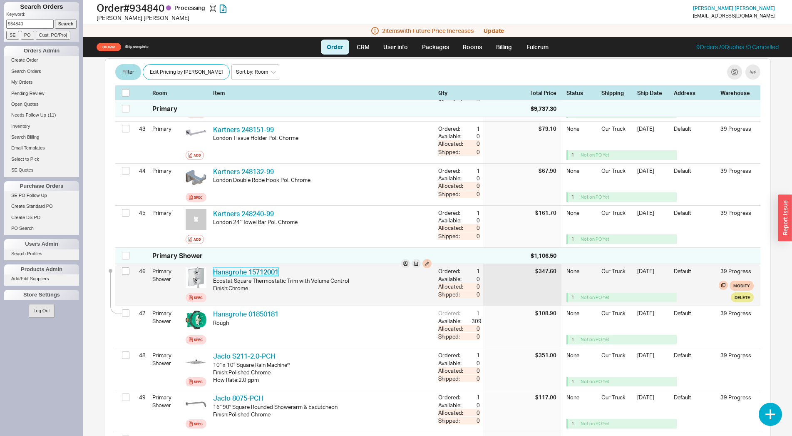
click at [255, 268] on link "Hansgrohe 15712001" at bounding box center [245, 272] width 65 height 8
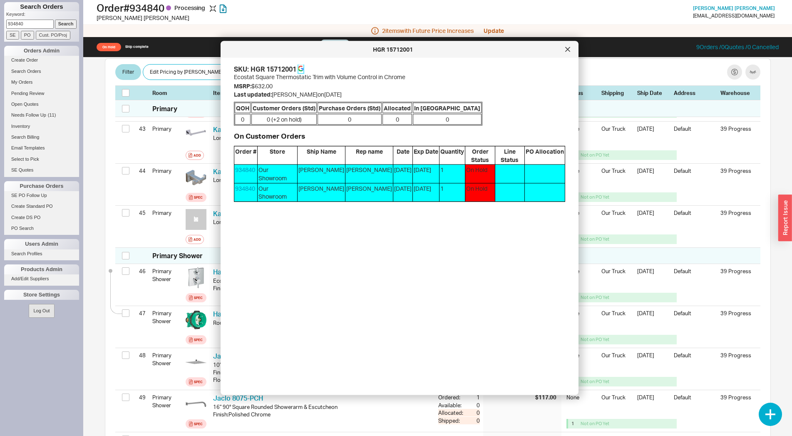
click at [304, 70] on icon at bounding box center [301, 69] width 6 height 6
click at [566, 52] on icon at bounding box center [567, 49] width 5 height 5
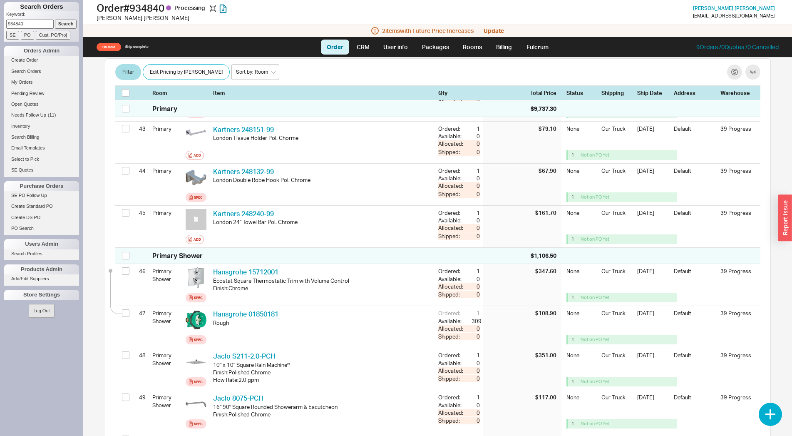
scroll to position [2124, 0]
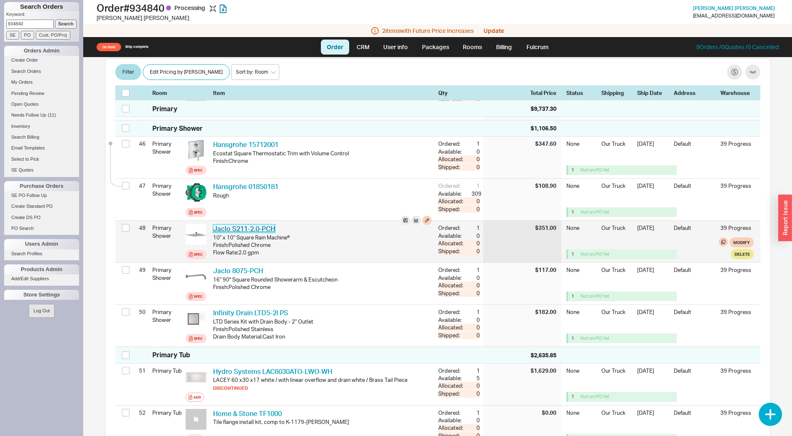
click at [251, 224] on link "Jaclo S211-2.0-PCH" at bounding box center [244, 228] width 62 height 8
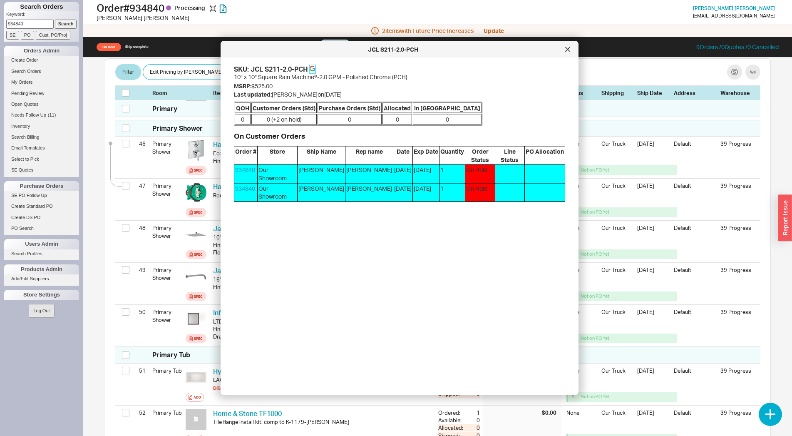
click at [313, 70] on icon at bounding box center [313, 69] width 6 height 6
drag, startPoint x: 565, startPoint y: 46, endPoint x: 537, endPoint y: 87, distance: 49.8
click at [565, 46] on div at bounding box center [567, 49] width 13 height 13
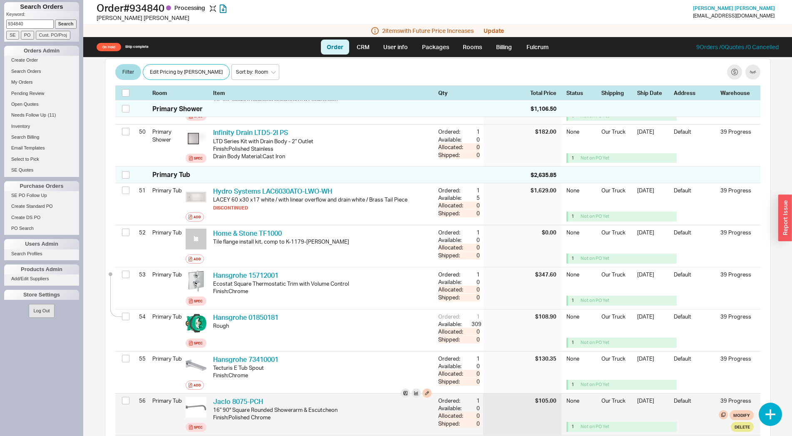
scroll to position [2336, 0]
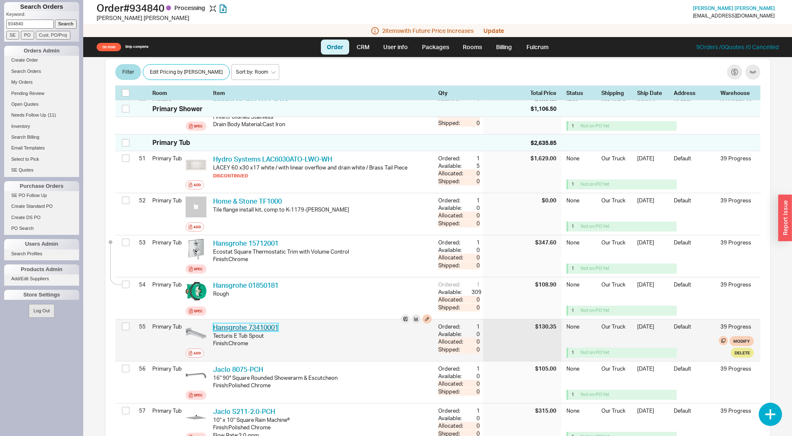
click at [276, 323] on link "Hansgrohe 73410001" at bounding box center [245, 327] width 65 height 8
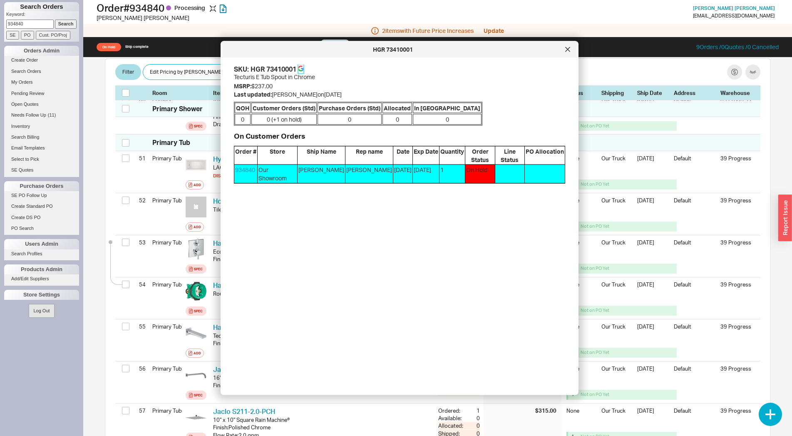
click at [304, 69] on icon at bounding box center [301, 69] width 6 height 6
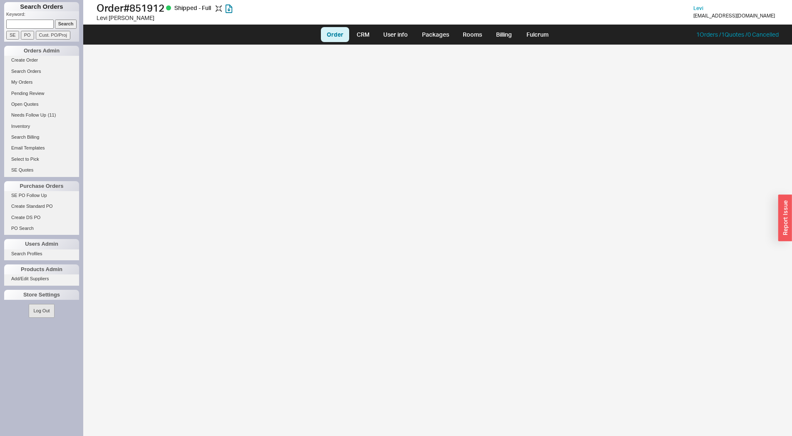
select select "LOW"
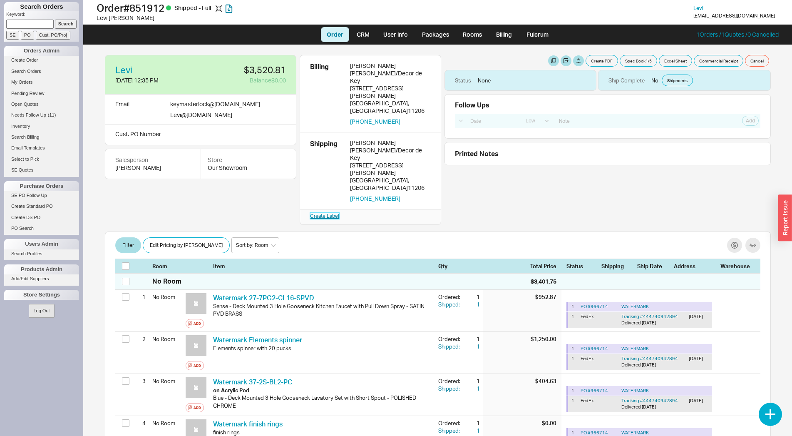
click at [332, 213] on link "Create Label" at bounding box center [324, 216] width 29 height 6
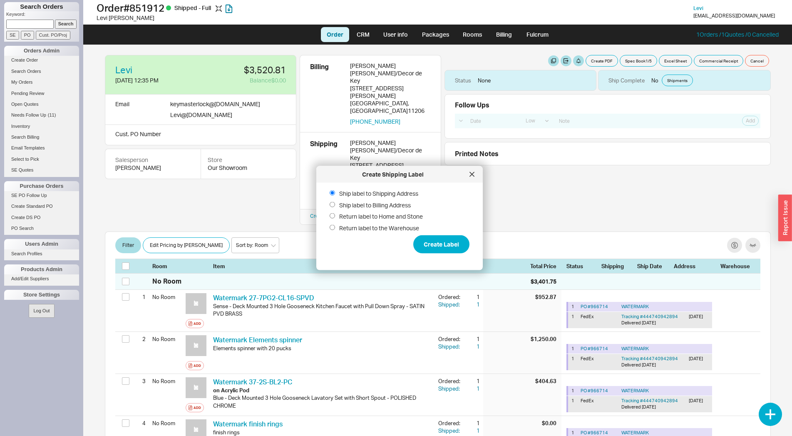
click at [333, 214] on input "Return label to Home and Stone" at bounding box center [332, 215] width 5 height 5
radio input "true"
click at [449, 252] on button "Create Label" at bounding box center [442, 244] width 56 height 18
